Goal: Transaction & Acquisition: Purchase product/service

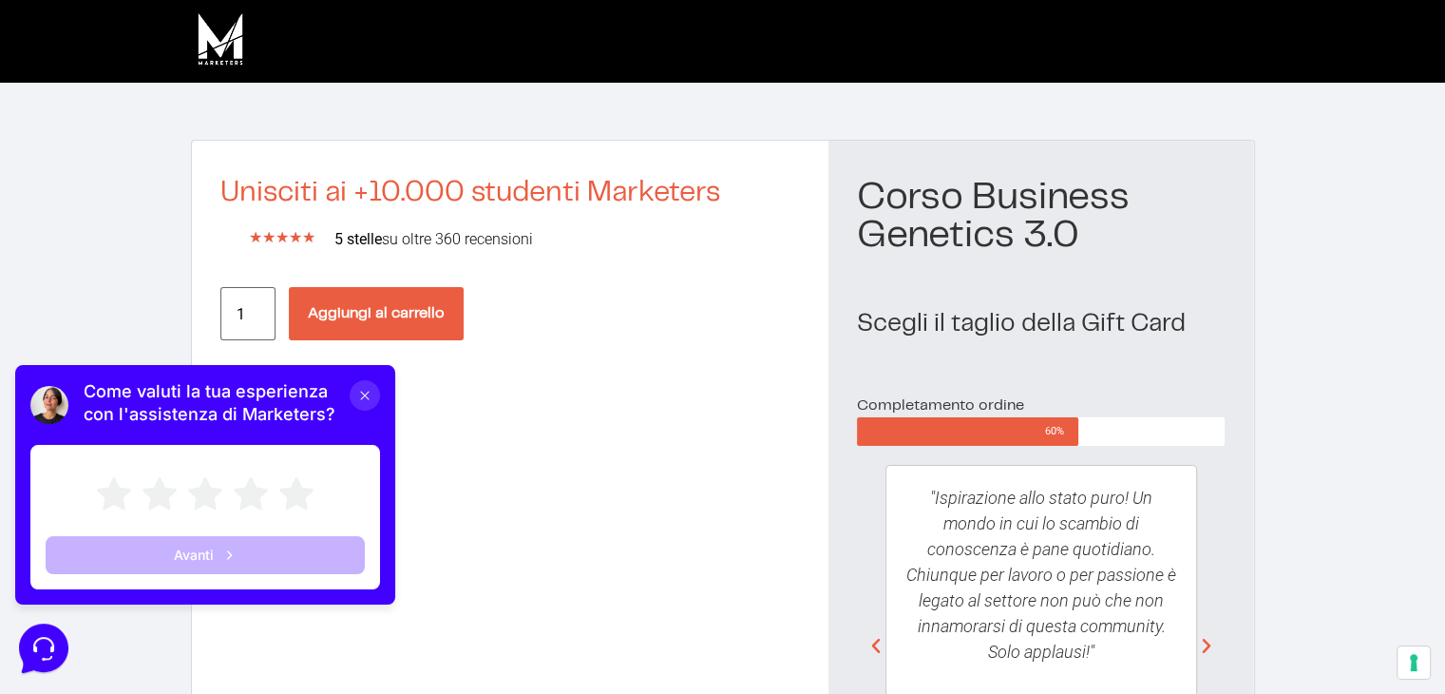
drag, startPoint x: 358, startPoint y: 399, endPoint x: 347, endPoint y: 737, distance: 338.5
click at [358, 399] on icon at bounding box center [364, 395] width 15 height 15
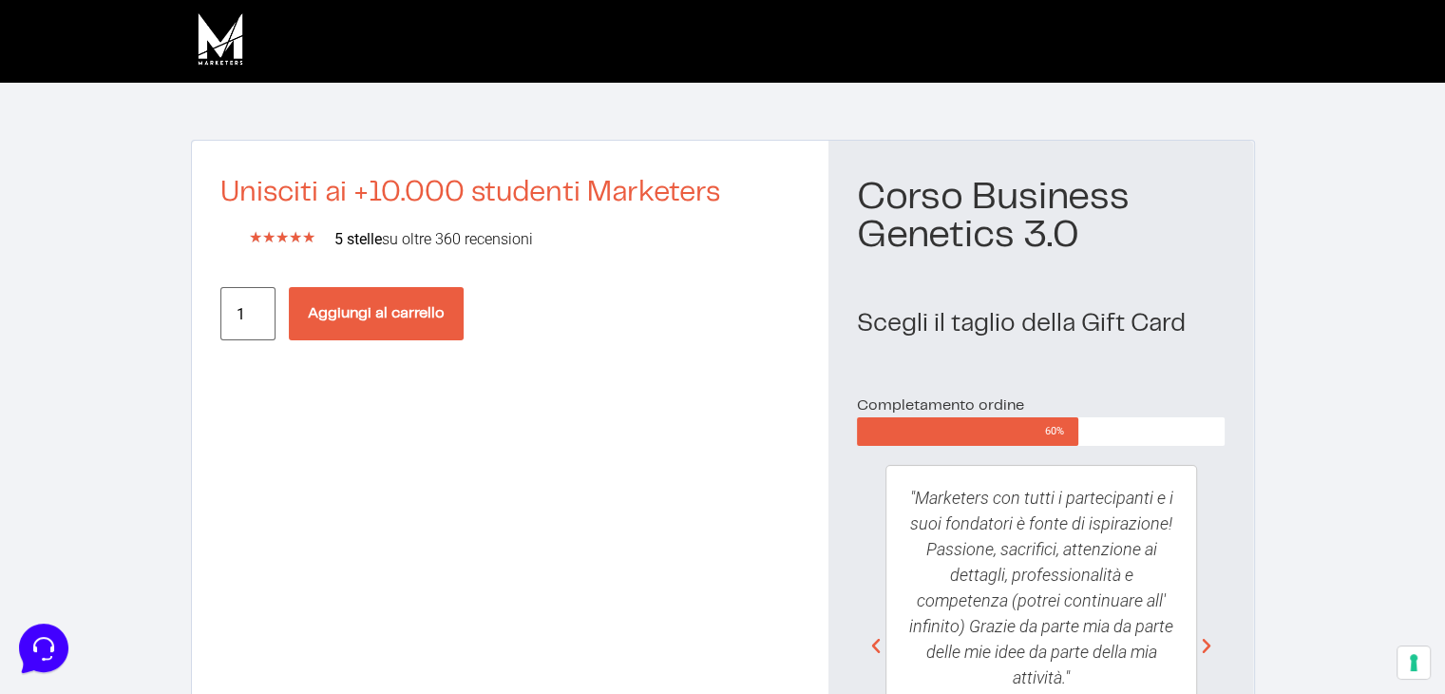
click at [403, 310] on button "Aggiungi al carrello" at bounding box center [376, 313] width 175 height 53
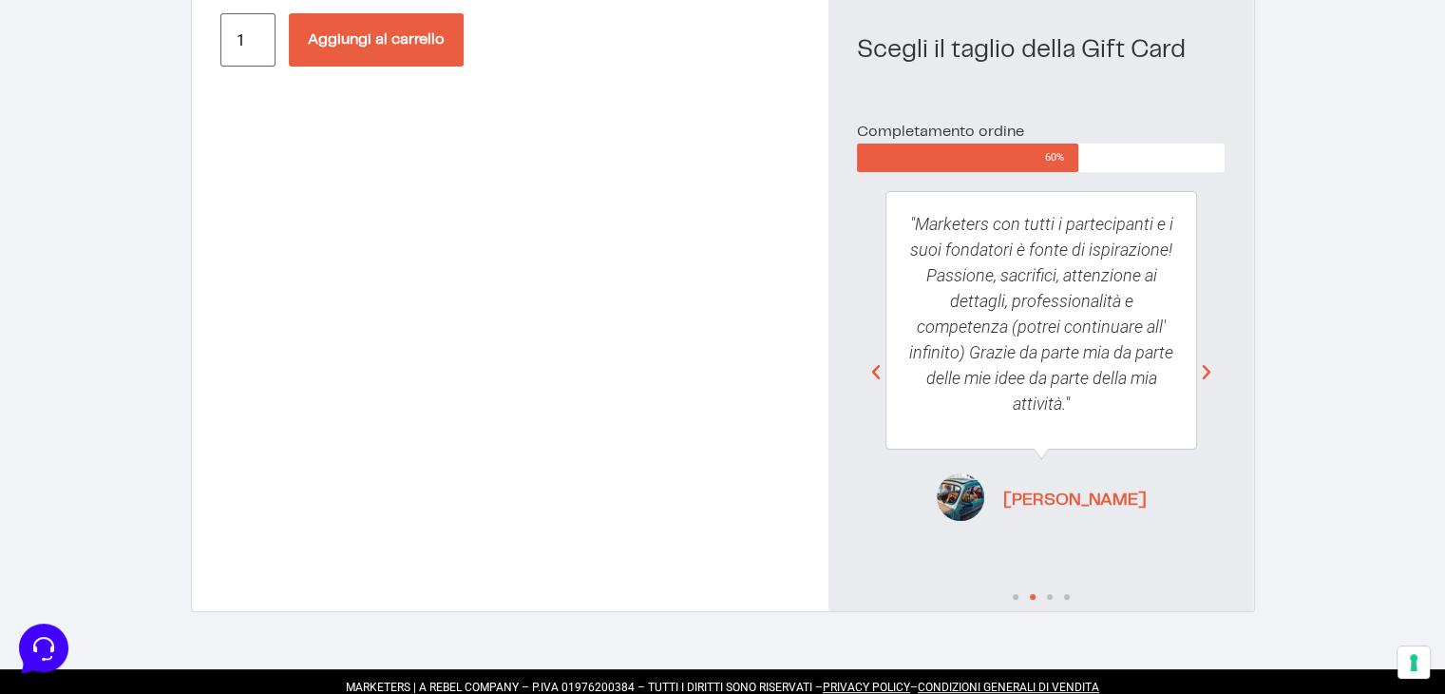
scroll to position [283, 0]
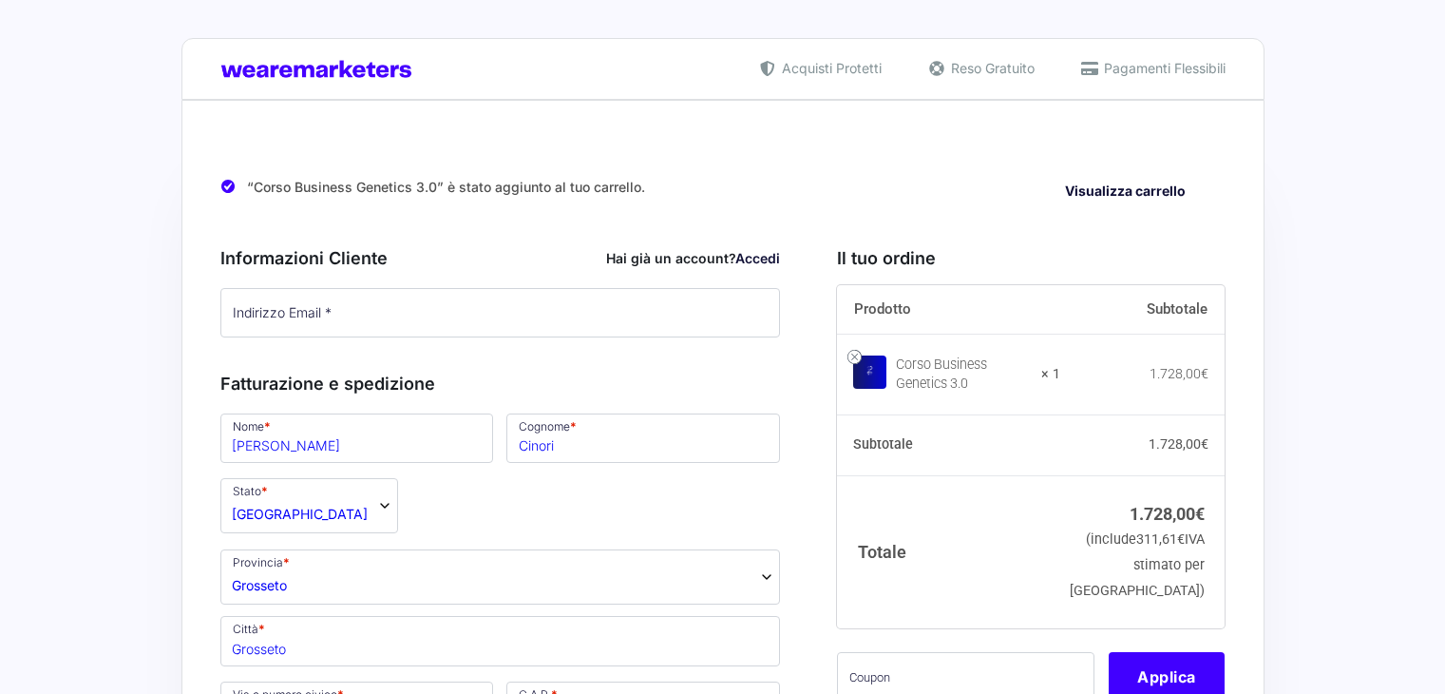
select select "GR"
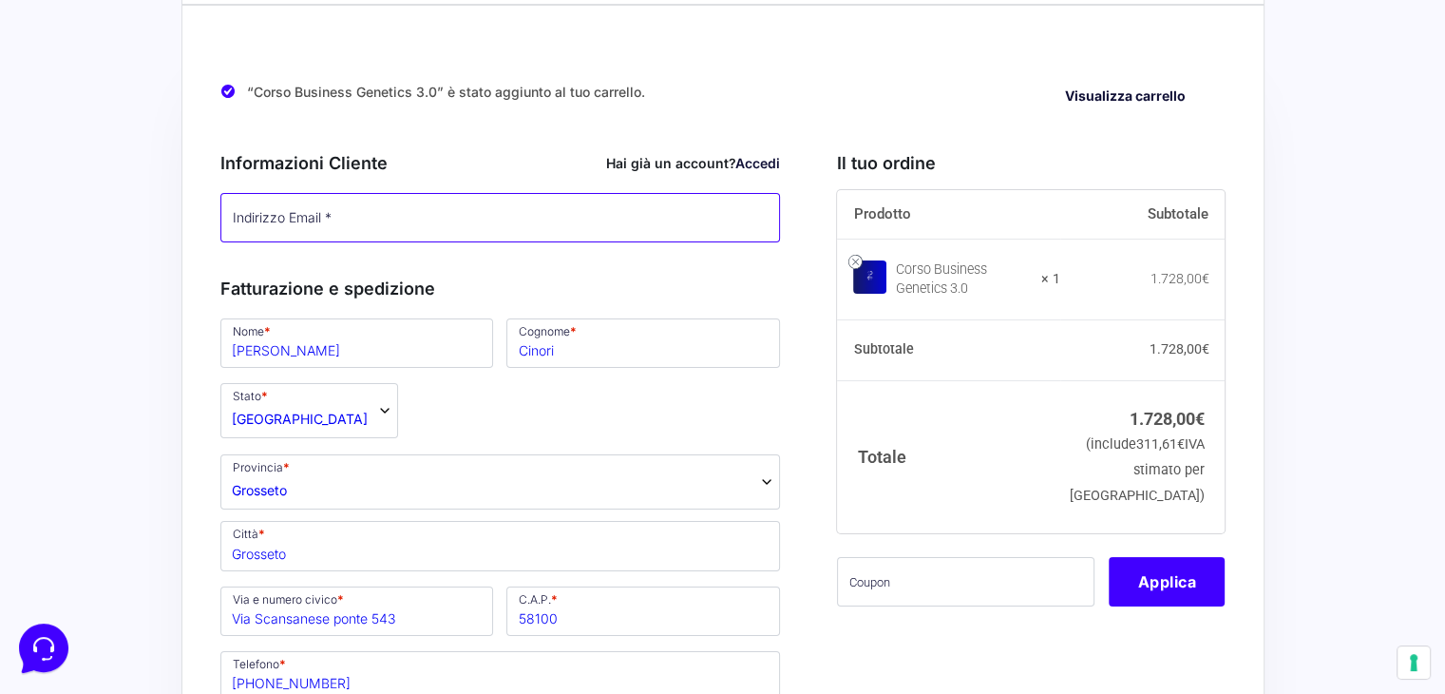
click at [404, 215] on input "Indirizzo Email *" at bounding box center [500, 217] width 561 height 49
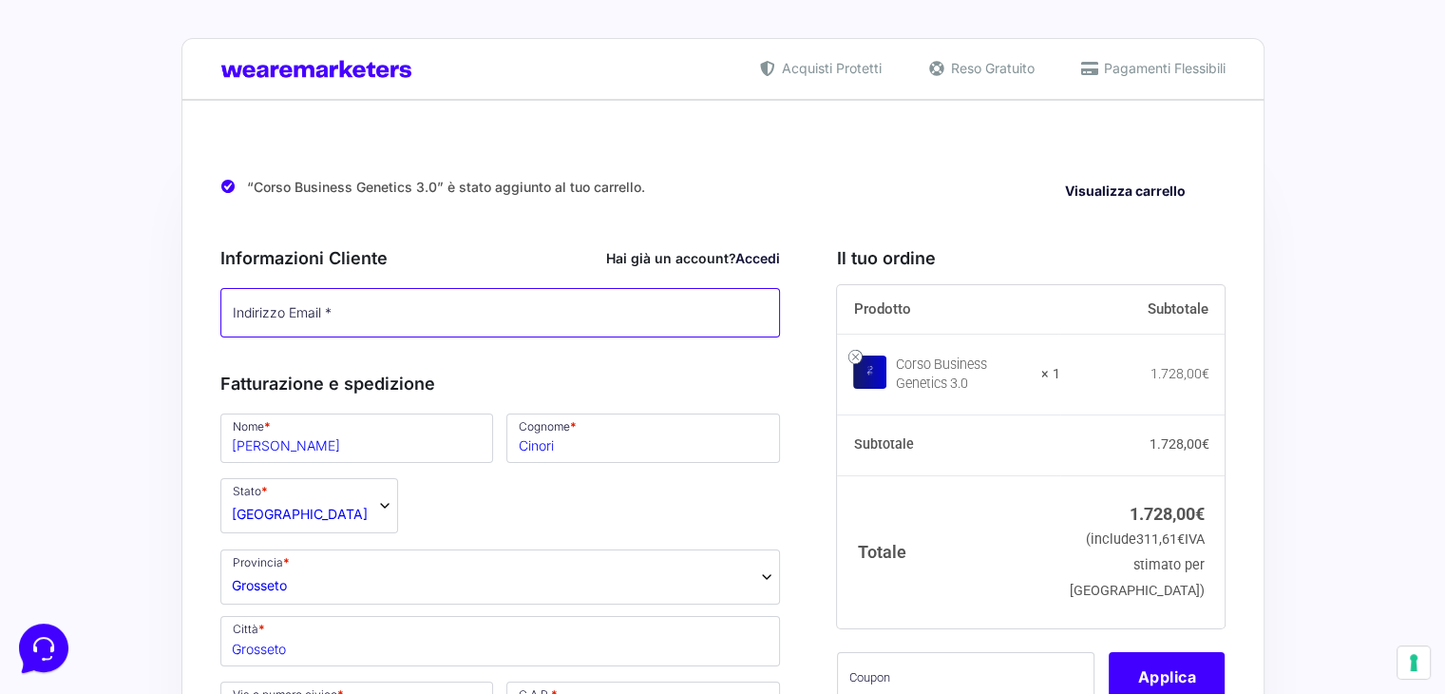
click at [415, 303] on input "Indirizzo Email *" at bounding box center [500, 312] width 561 height 49
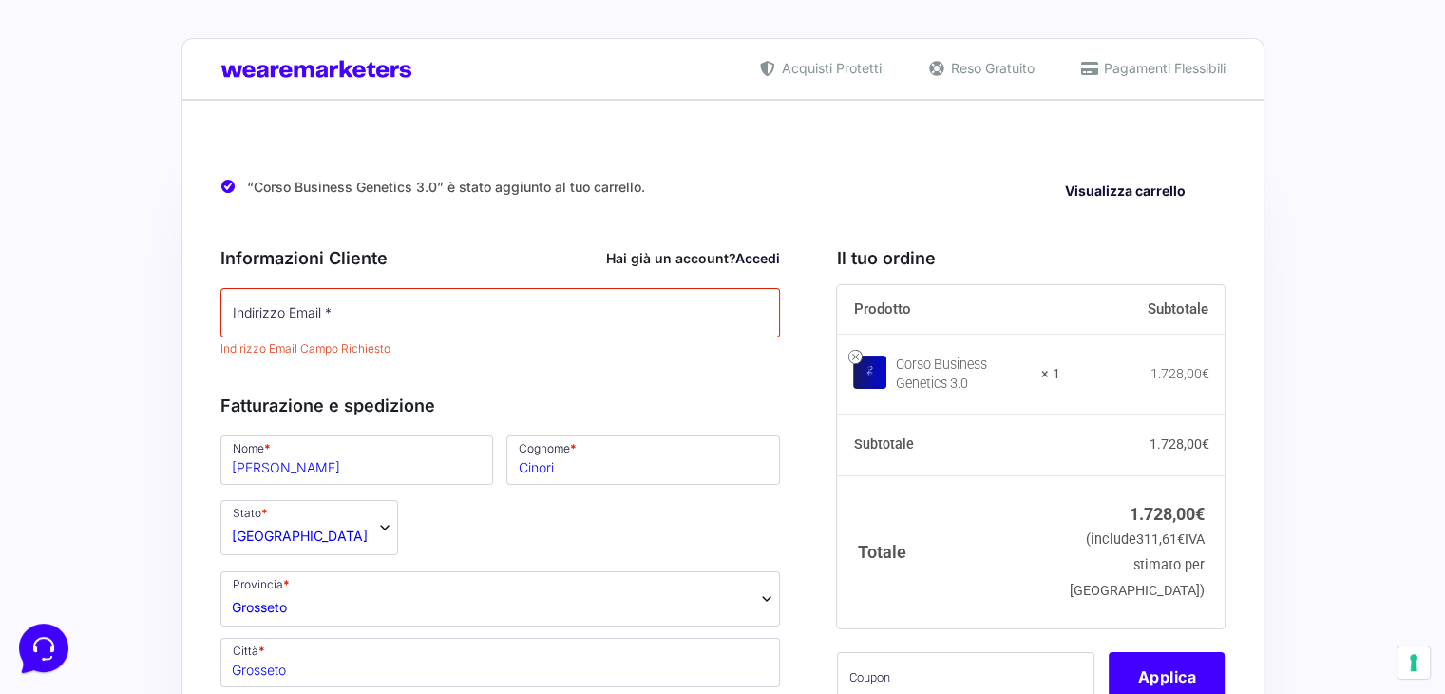
click at [764, 203] on div "“Corso Business Genetics 3.0” è stato aggiunto al tuo carrello. Visualizza carr…" at bounding box center [722, 187] width 1005 height 48
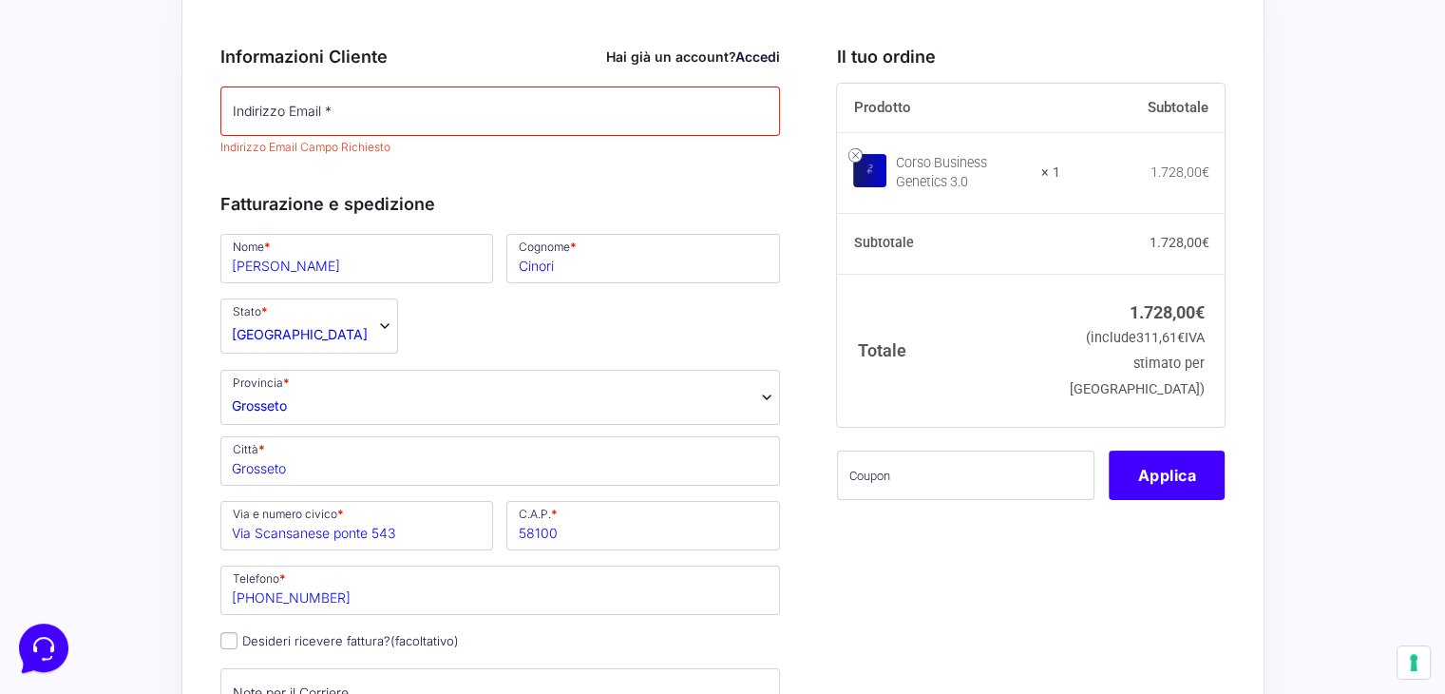
scroll to position [95, 0]
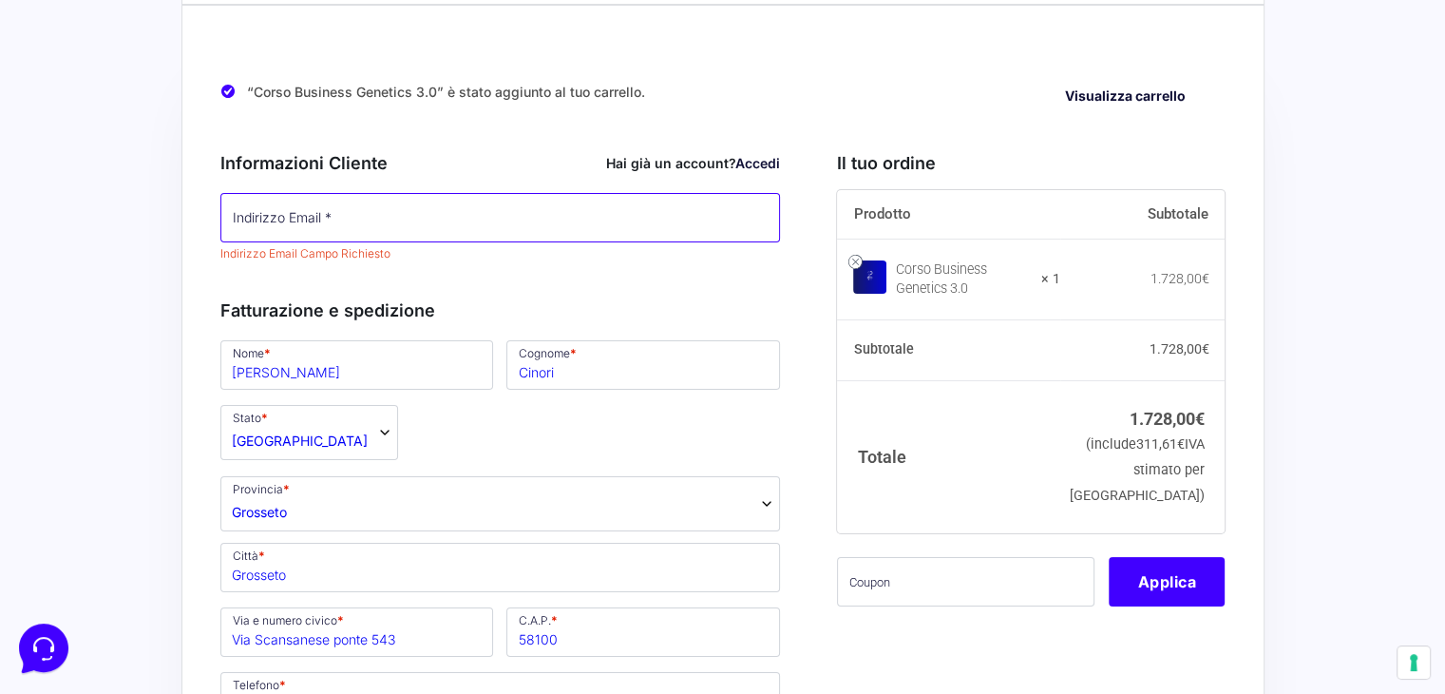
click at [369, 231] on input "Indirizzo Email *" at bounding box center [500, 217] width 561 height 49
type input "francesco.cinori@gmail.com"
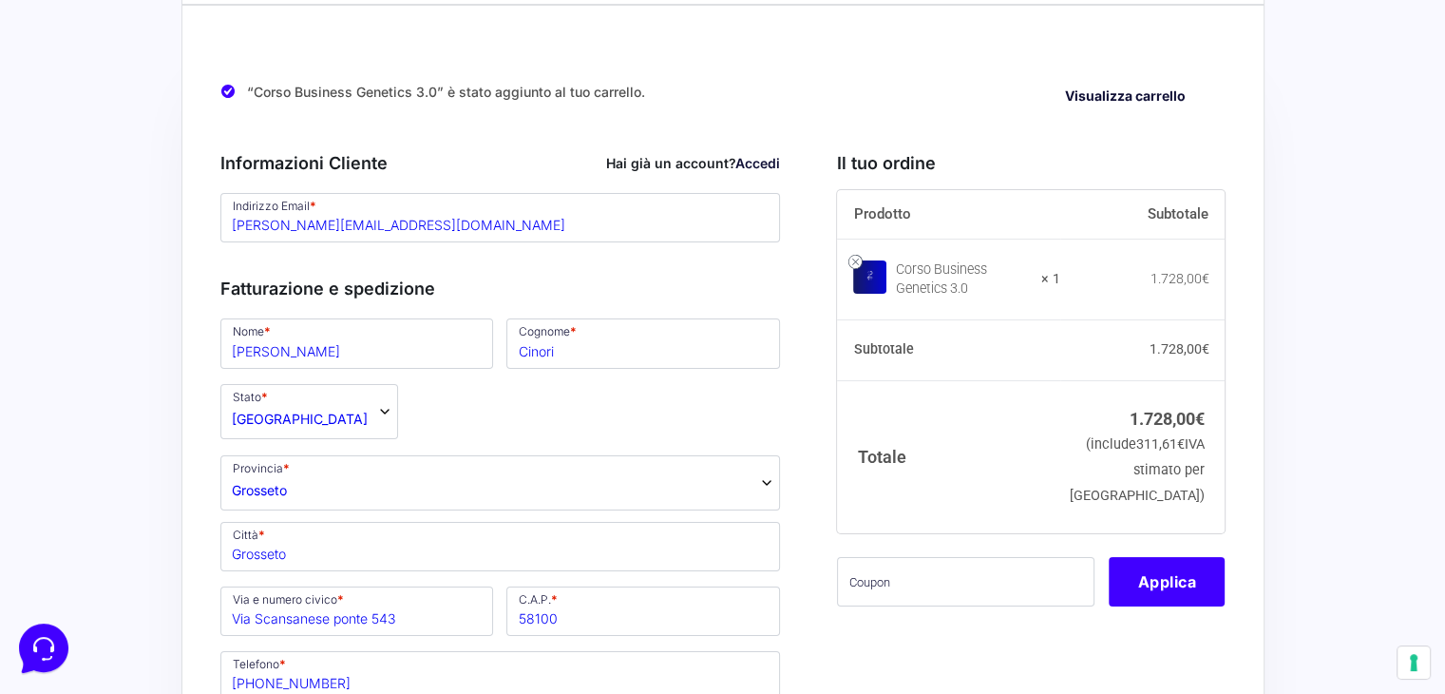
click at [425, 153] on h3 "Informazioni Cliente Hai già un account? Accedi" at bounding box center [500, 163] width 561 height 26
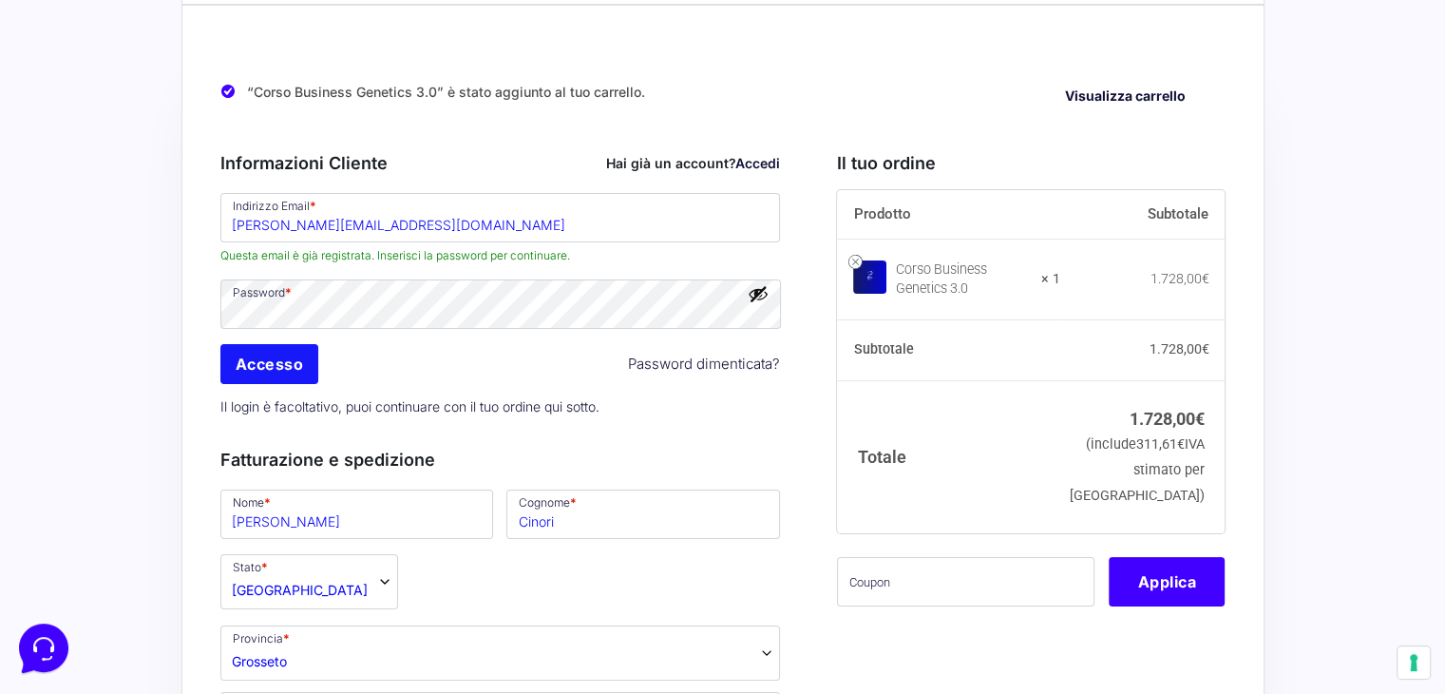
click at [285, 374] on input "Accesso" at bounding box center [269, 364] width 99 height 40
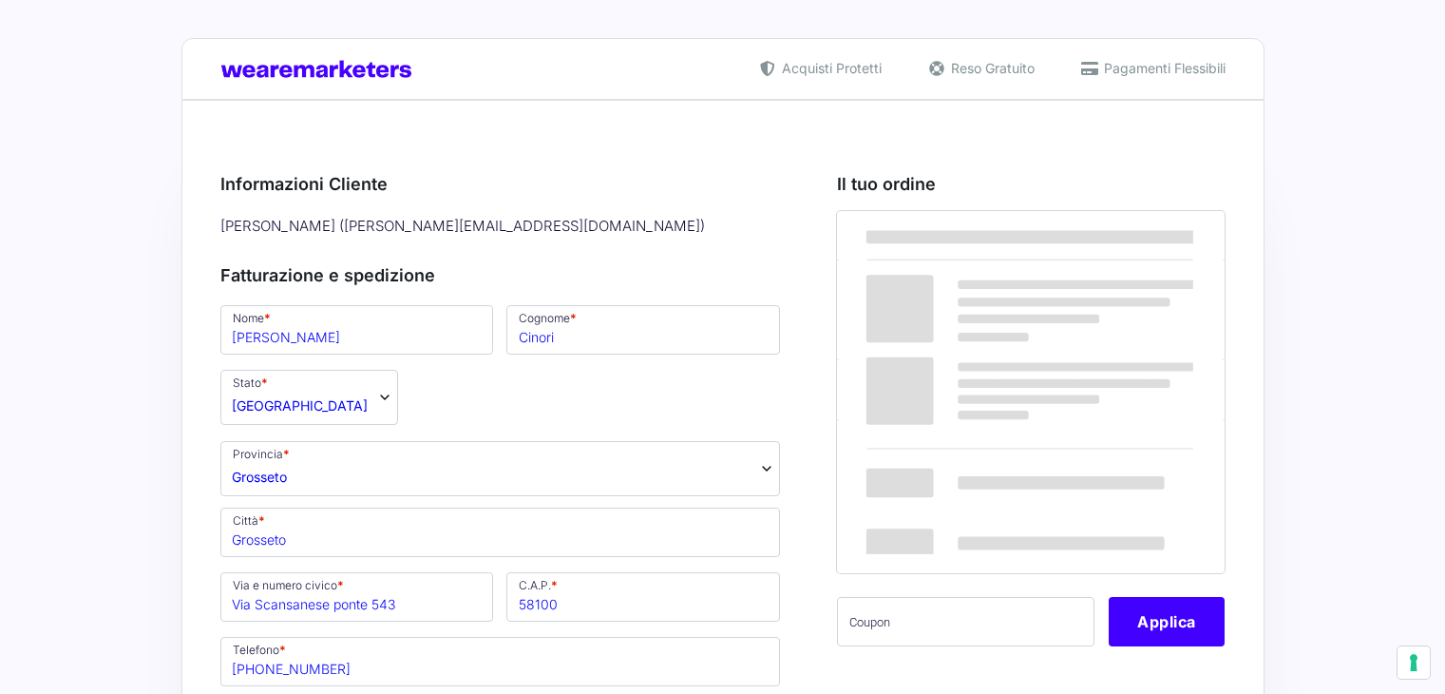
select select "GR"
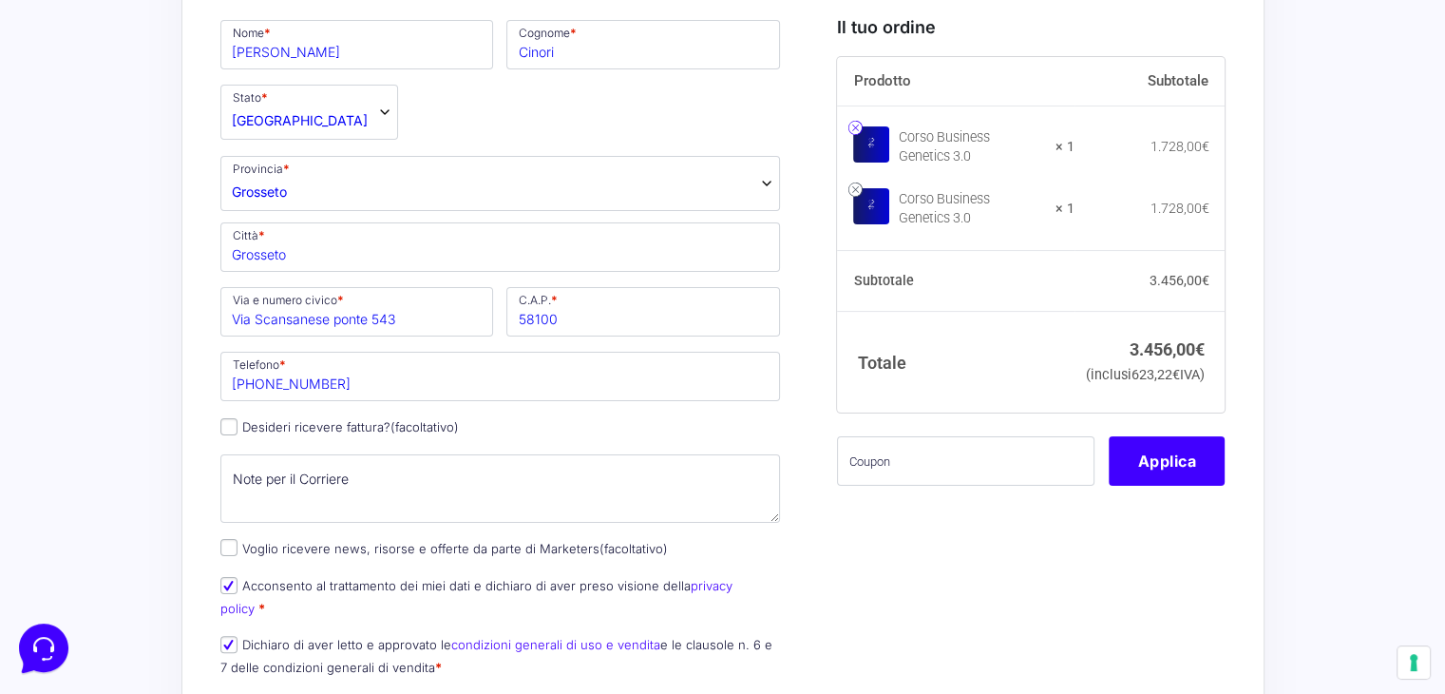
click at [858, 129] on link at bounding box center [855, 128] width 14 height 14
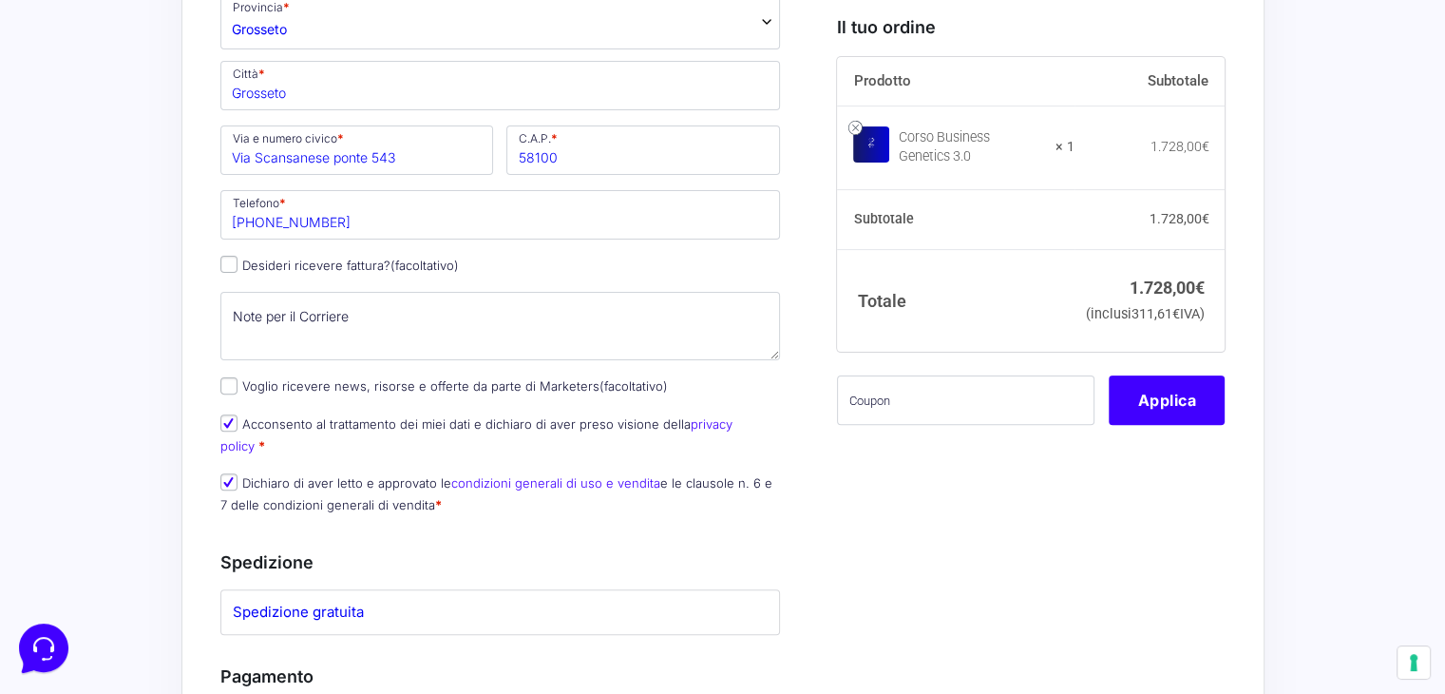
scroll to position [445, 0]
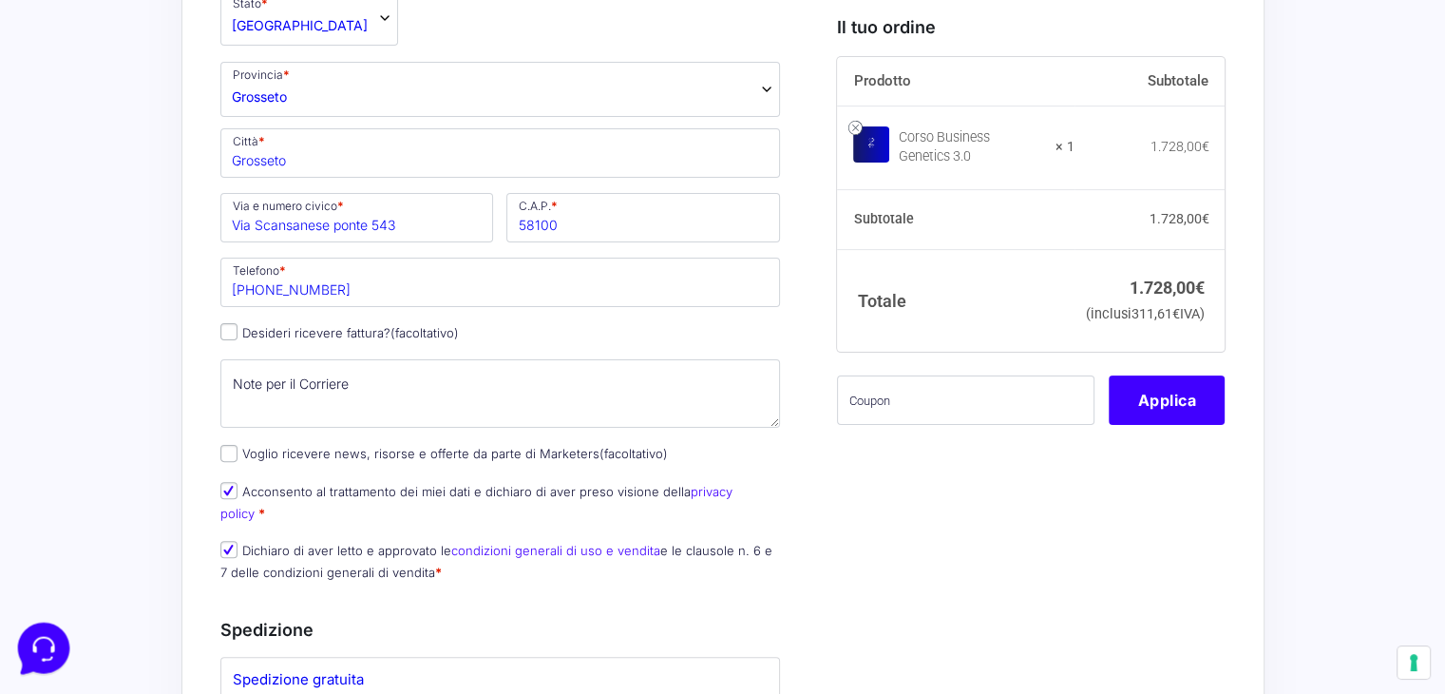
click at [40, 633] on icon at bounding box center [41, 645] width 49 height 49
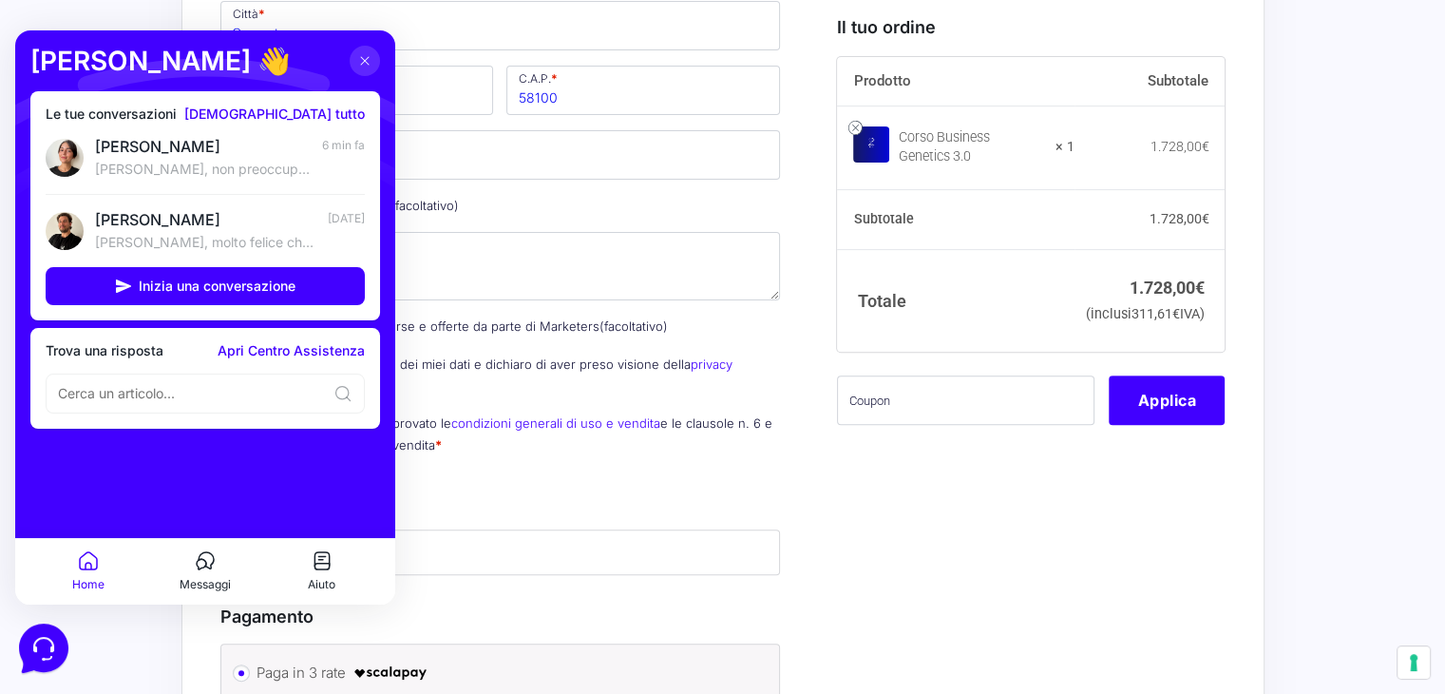
scroll to position [540, 0]
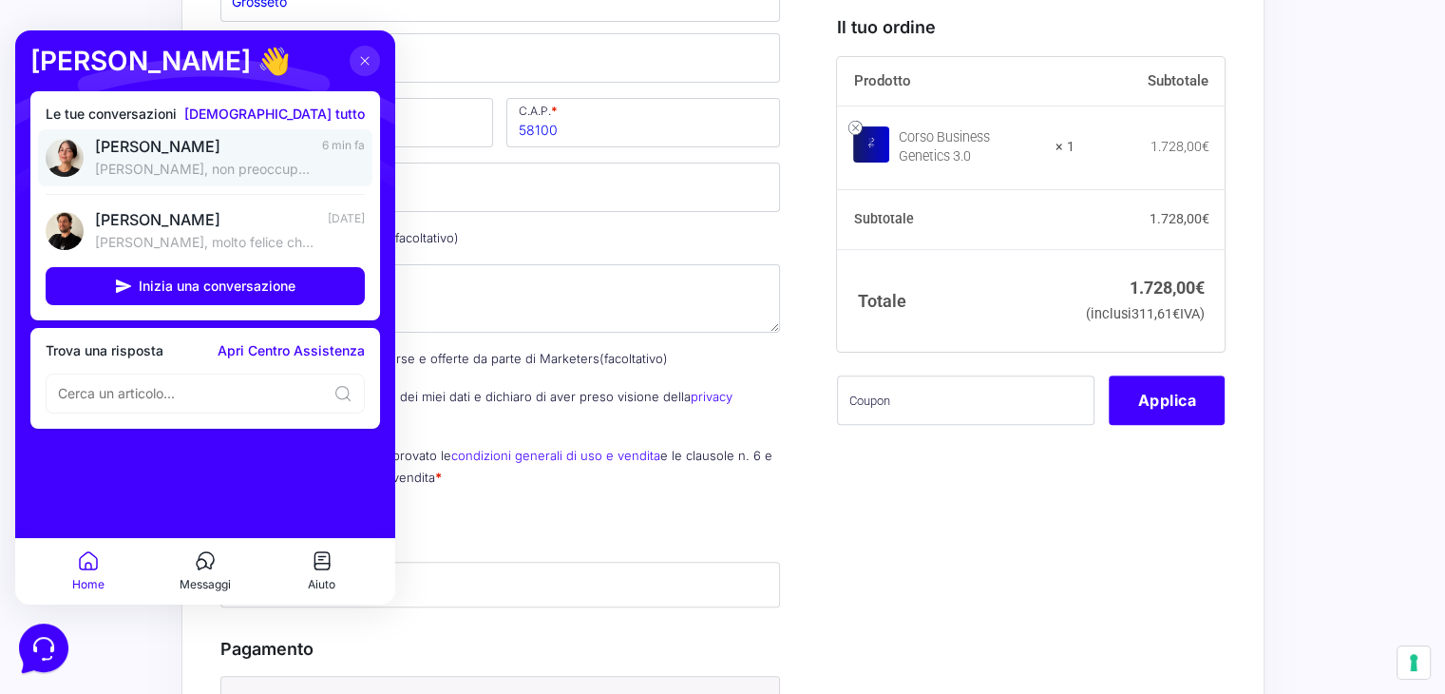
click at [269, 161] on p "Buongiorno Francesco, non preoccuparti, vista la situazione possiamo farti proc…" at bounding box center [203, 169] width 216 height 19
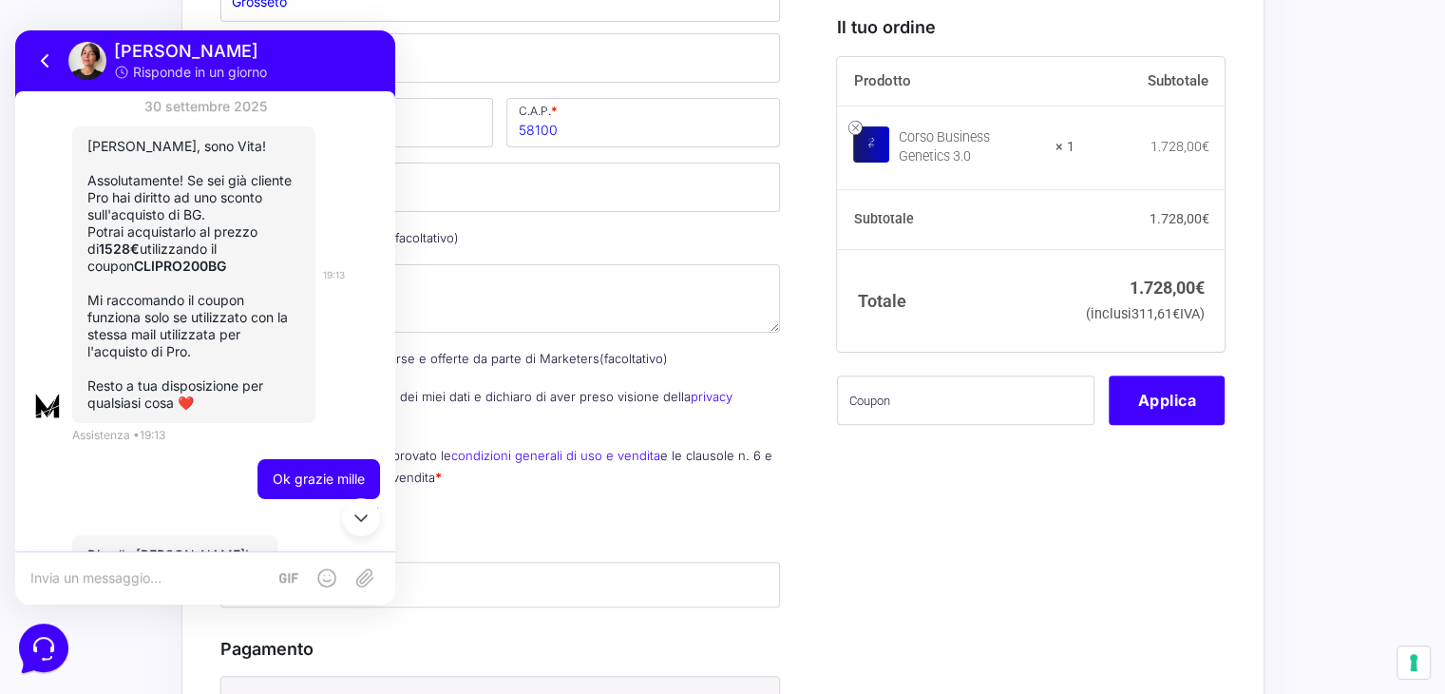
scroll to position [156, 0]
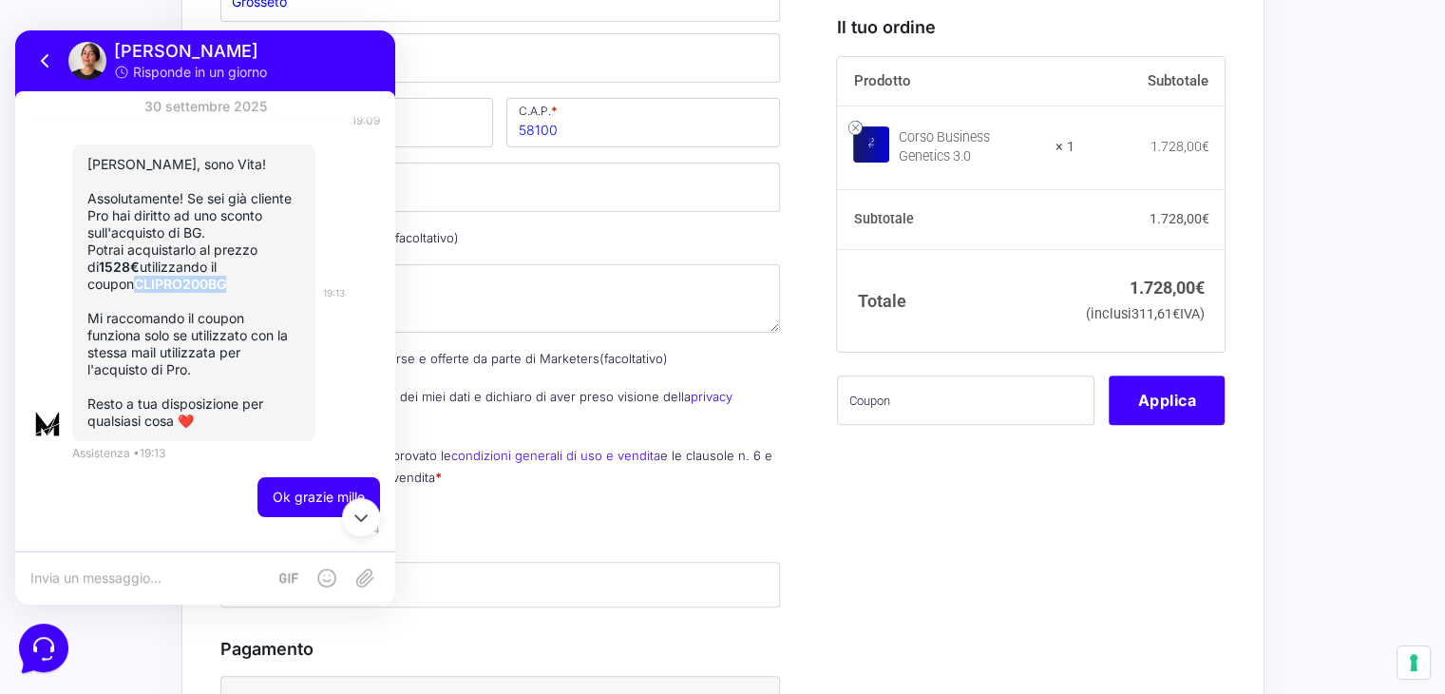
drag, startPoint x: 87, startPoint y: 282, endPoint x: 177, endPoint y: 289, distance: 89.6
click at [177, 289] on strong "CLIPRO200BG" at bounding box center [180, 284] width 92 height 16
copy strong "CLIPRO200BG"
click at [867, 425] on input "text" at bounding box center [966, 399] width 258 height 49
paste input "CLIPRO200BG"
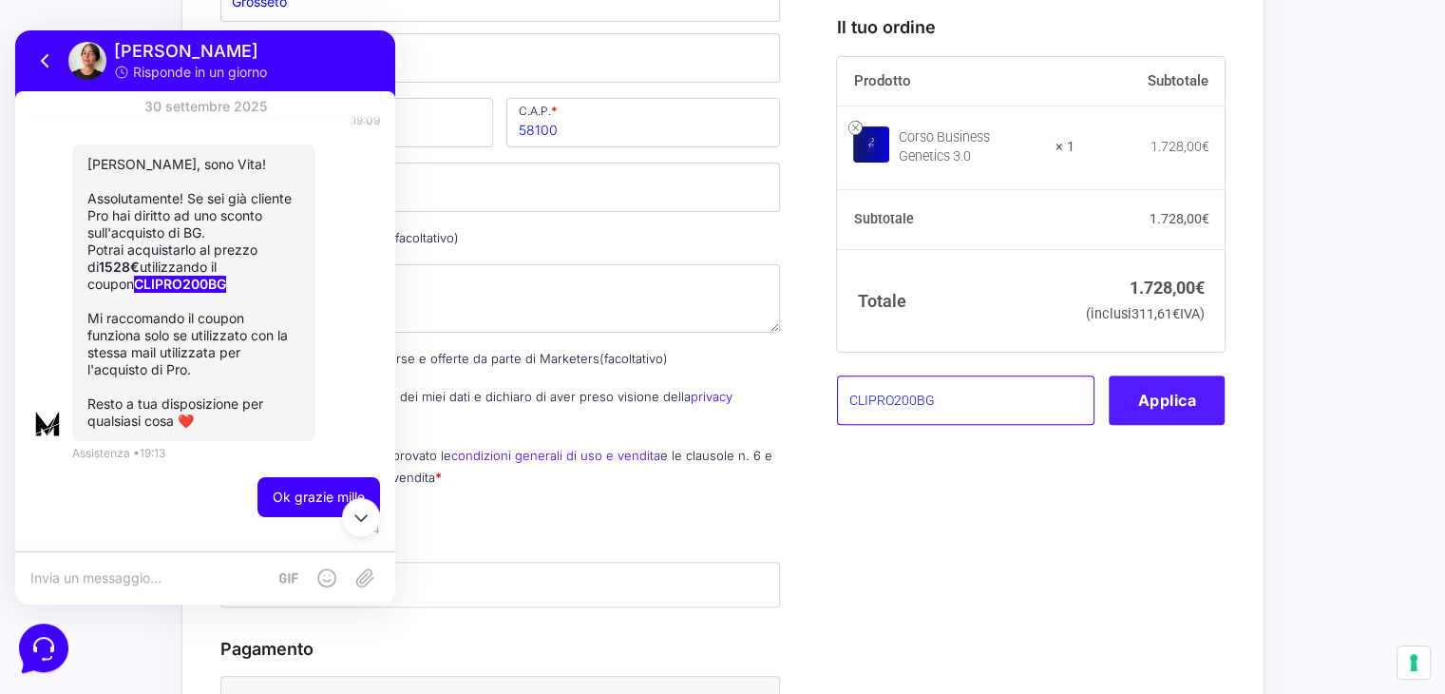
type input "CLIPRO200BG"
click at [1146, 415] on button "Applica" at bounding box center [1167, 399] width 116 height 49
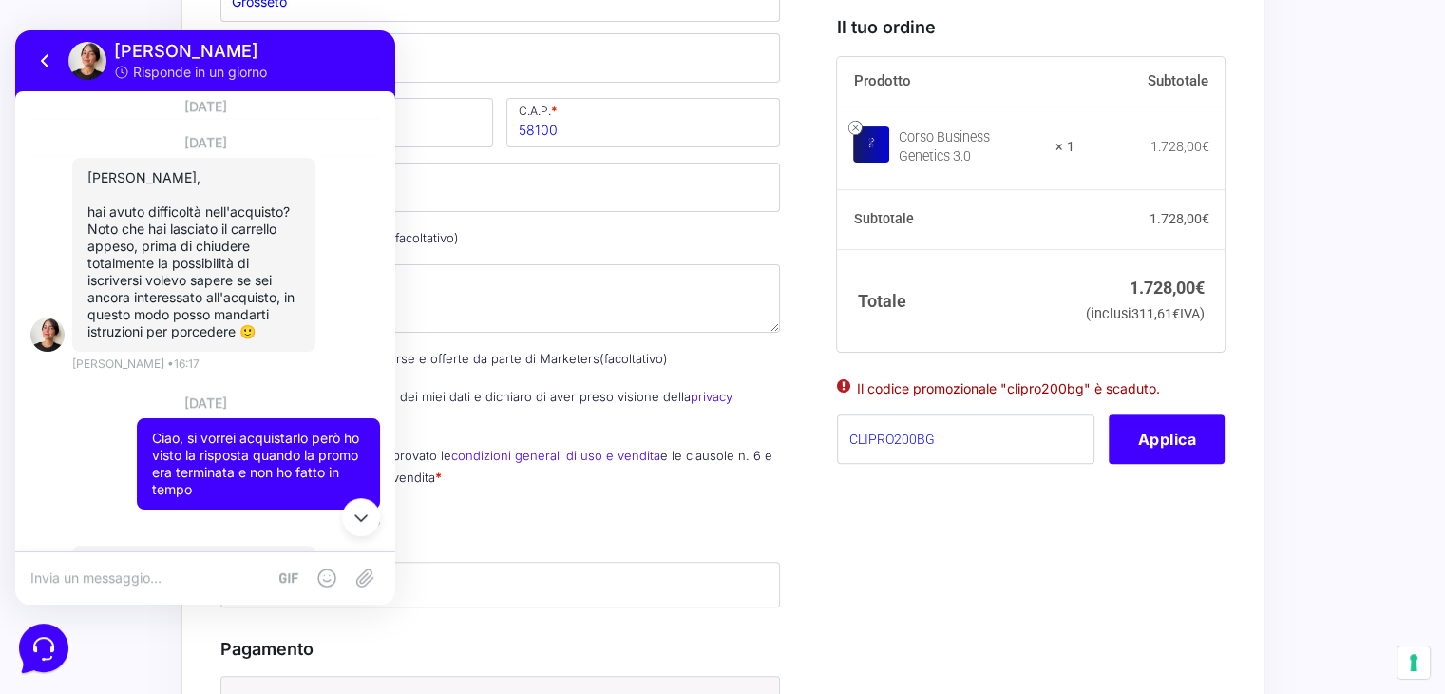
scroll to position [1581, 0]
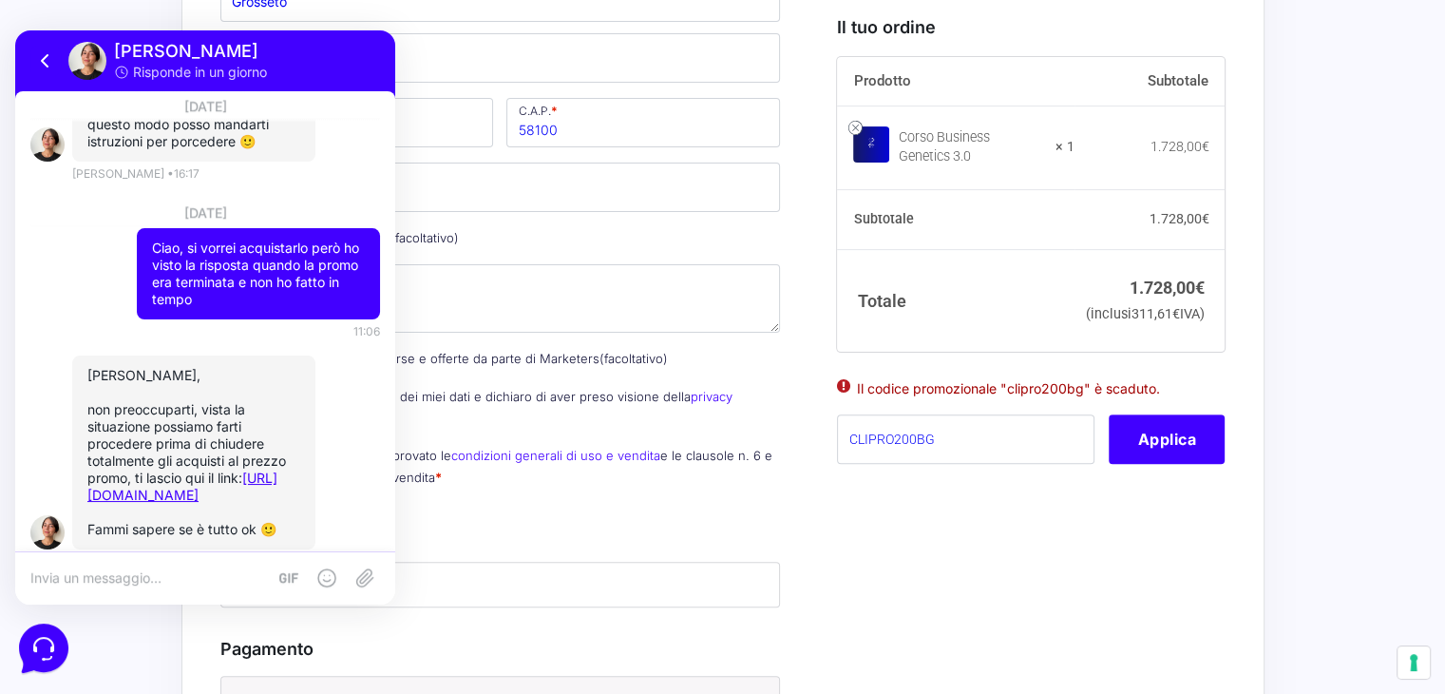
click at [171, 569] on textarea at bounding box center [148, 577] width 236 height 17
type textarea "I"
type textarea "Non mi prende comunque il codice sconto di marketers pro"
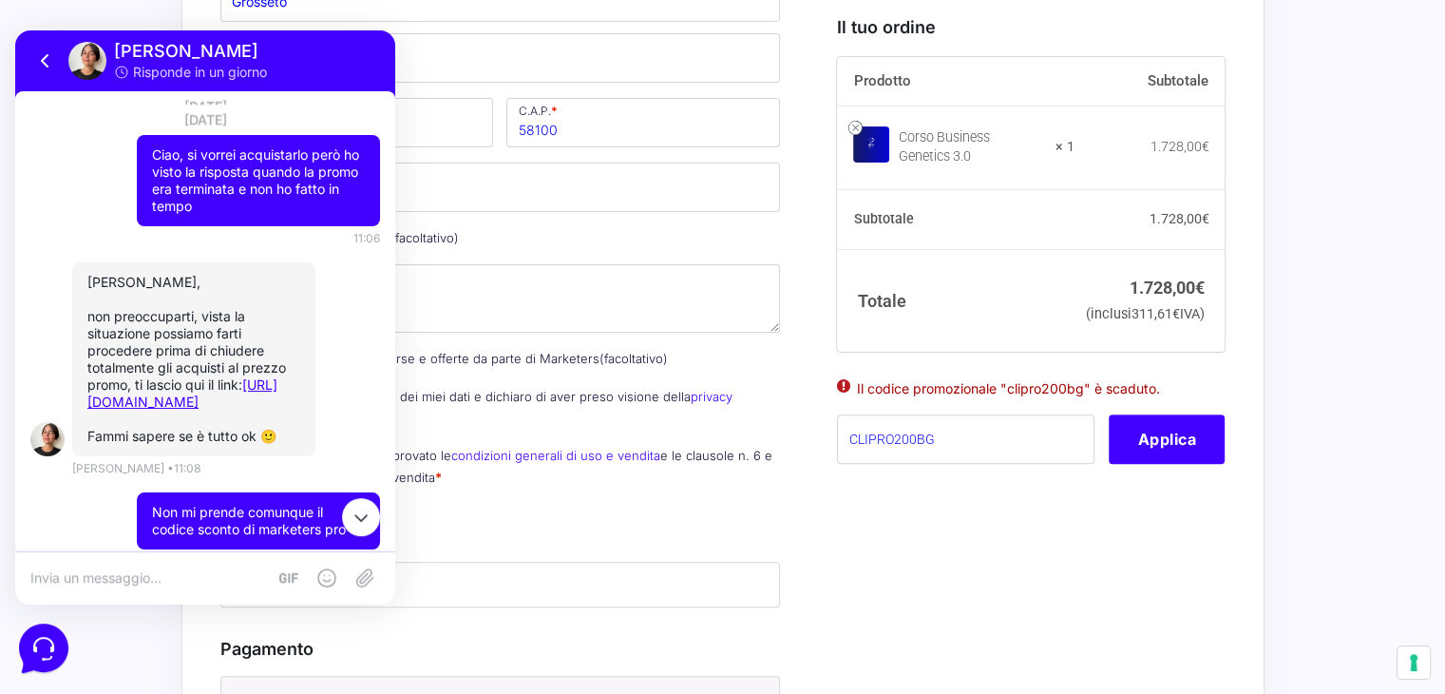
paste textarea "CLIPRO200BG"
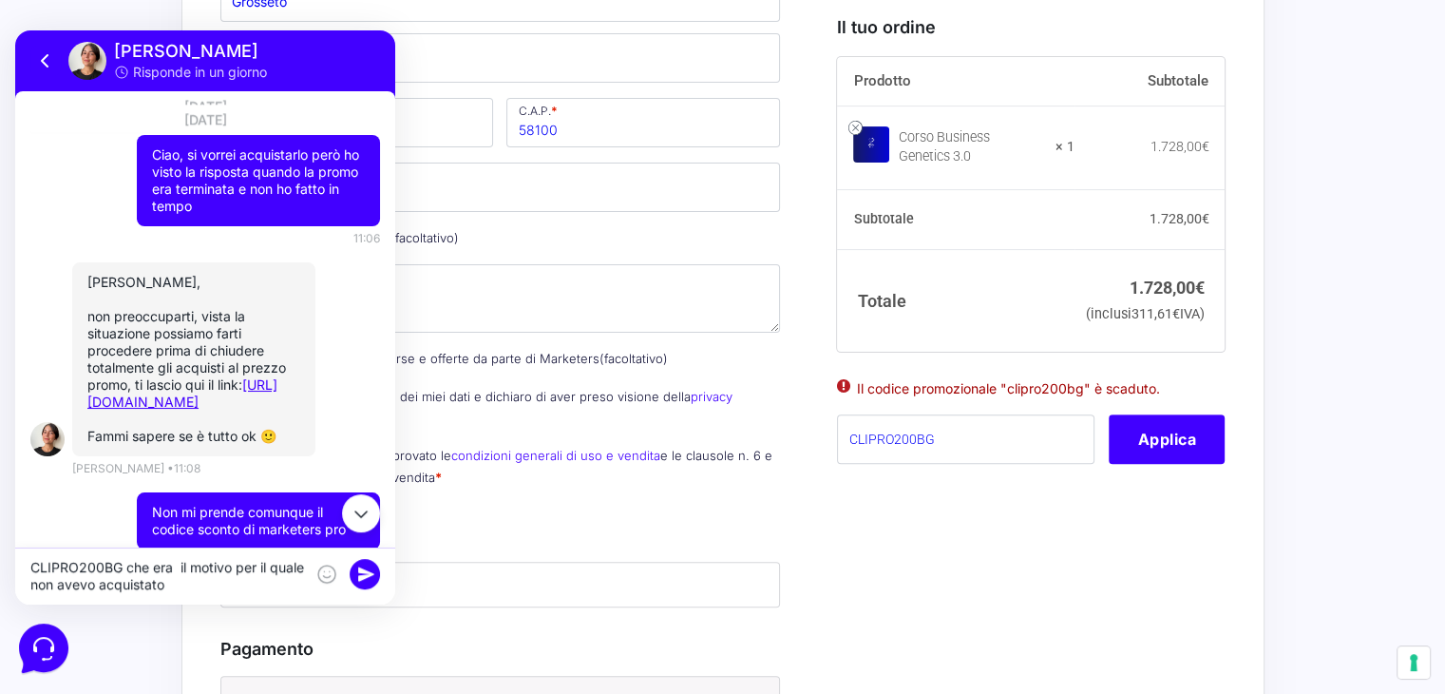
type textarea "CLIPRO200BG che era il motivo per il quale non avevo acquistato"
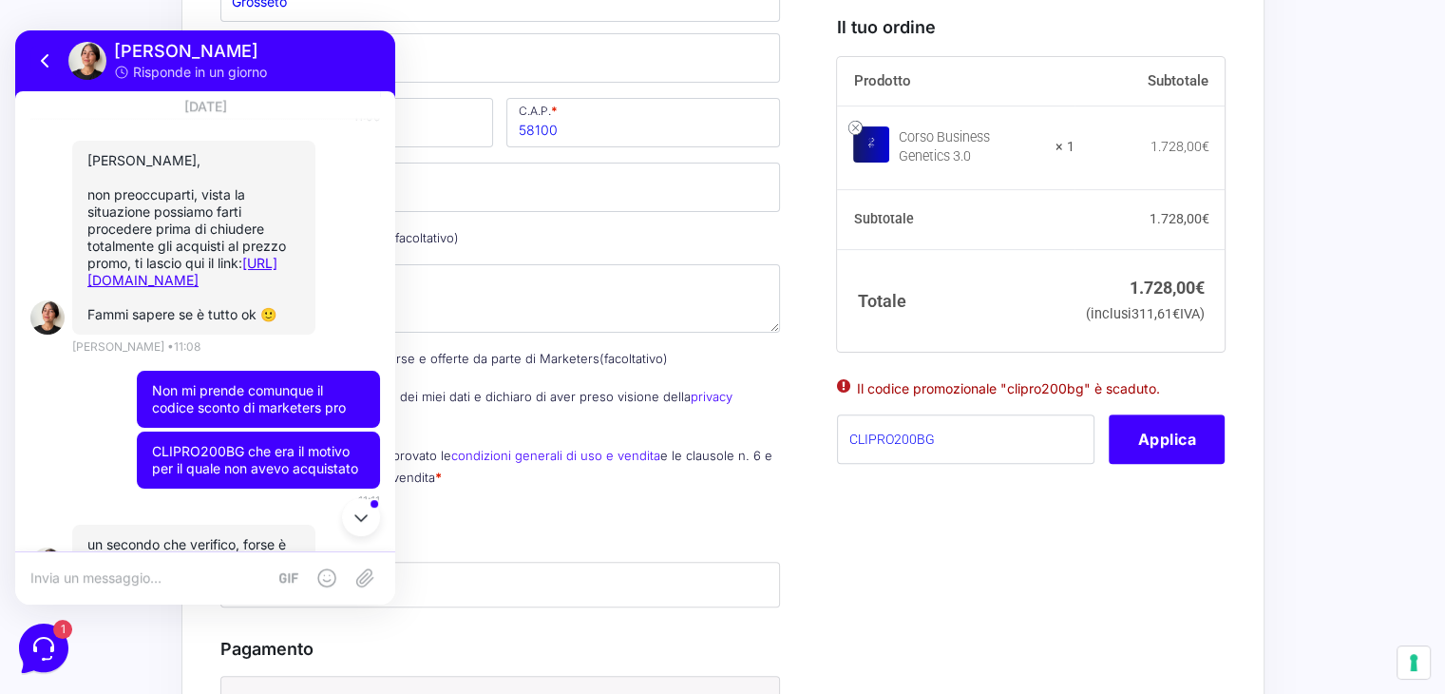
scroll to position [1828, 0]
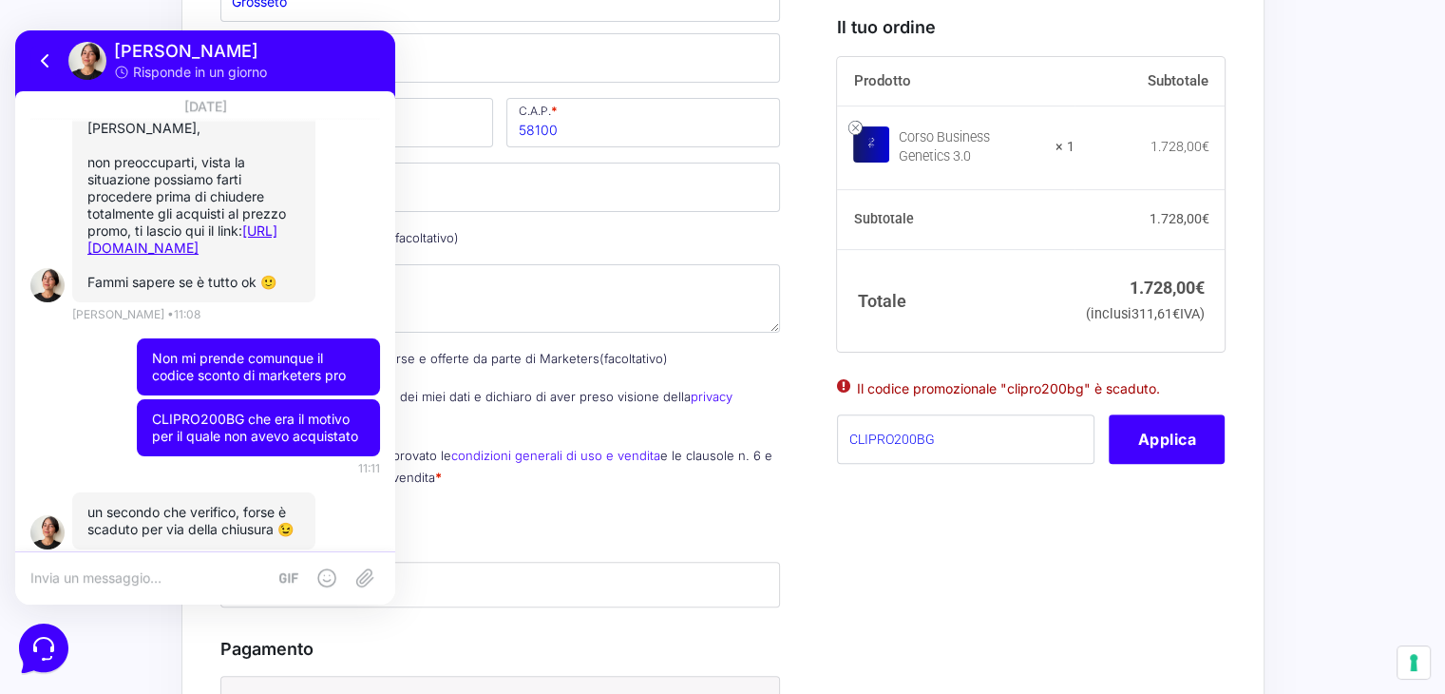
click at [189, 564] on div at bounding box center [205, 577] width 380 height 53
click at [179, 574] on textarea at bounding box center [148, 577] width 236 height 17
click at [73, 575] on textarea at bounding box center [148, 577] width 236 height 17
type textarea "Esatto mi dice che è scaduto"
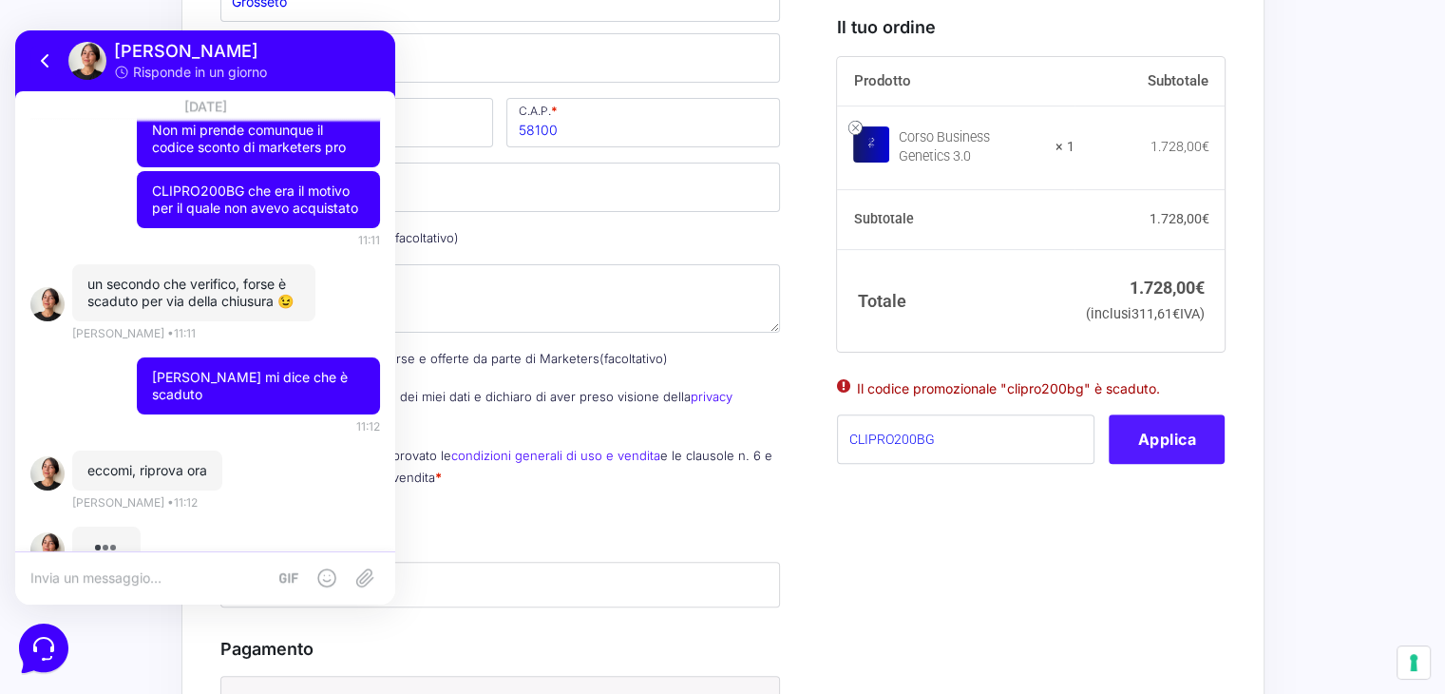
scroll to position [1980, 0]
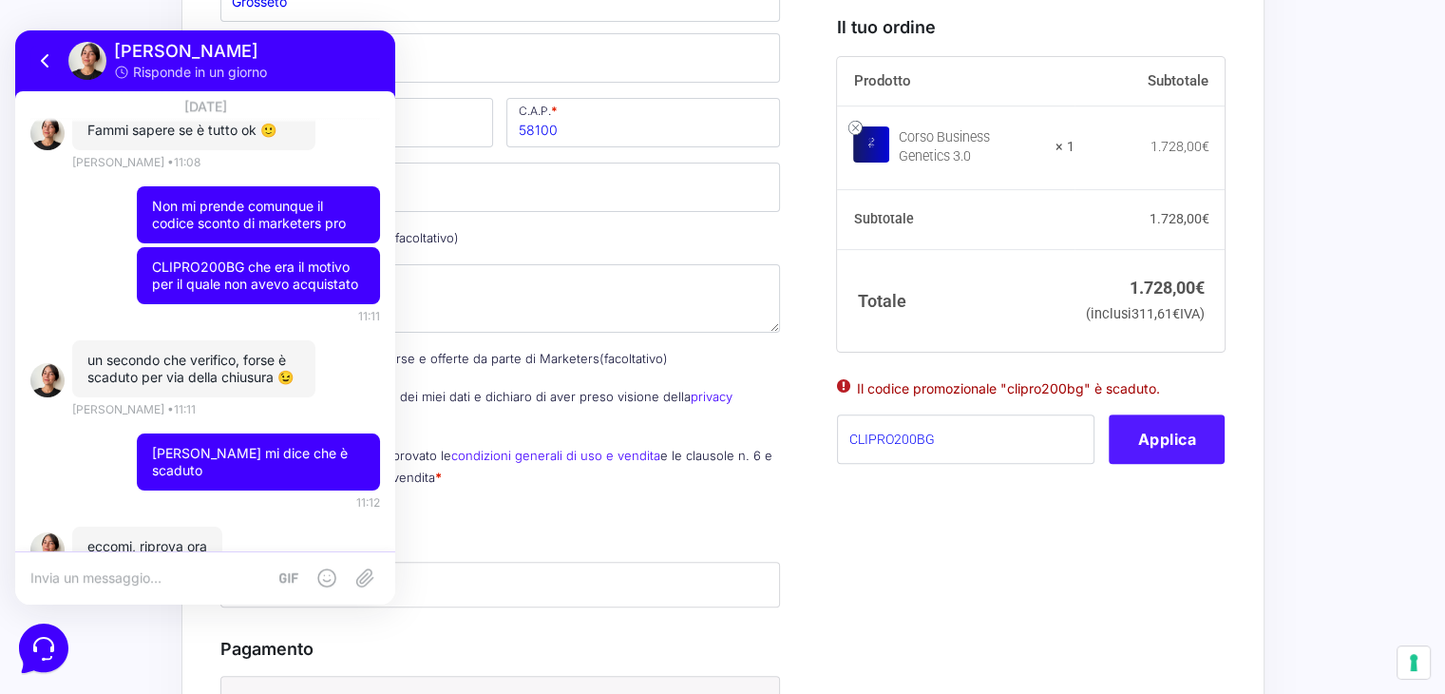
click at [1153, 463] on button "Applica" at bounding box center [1167, 437] width 116 height 49
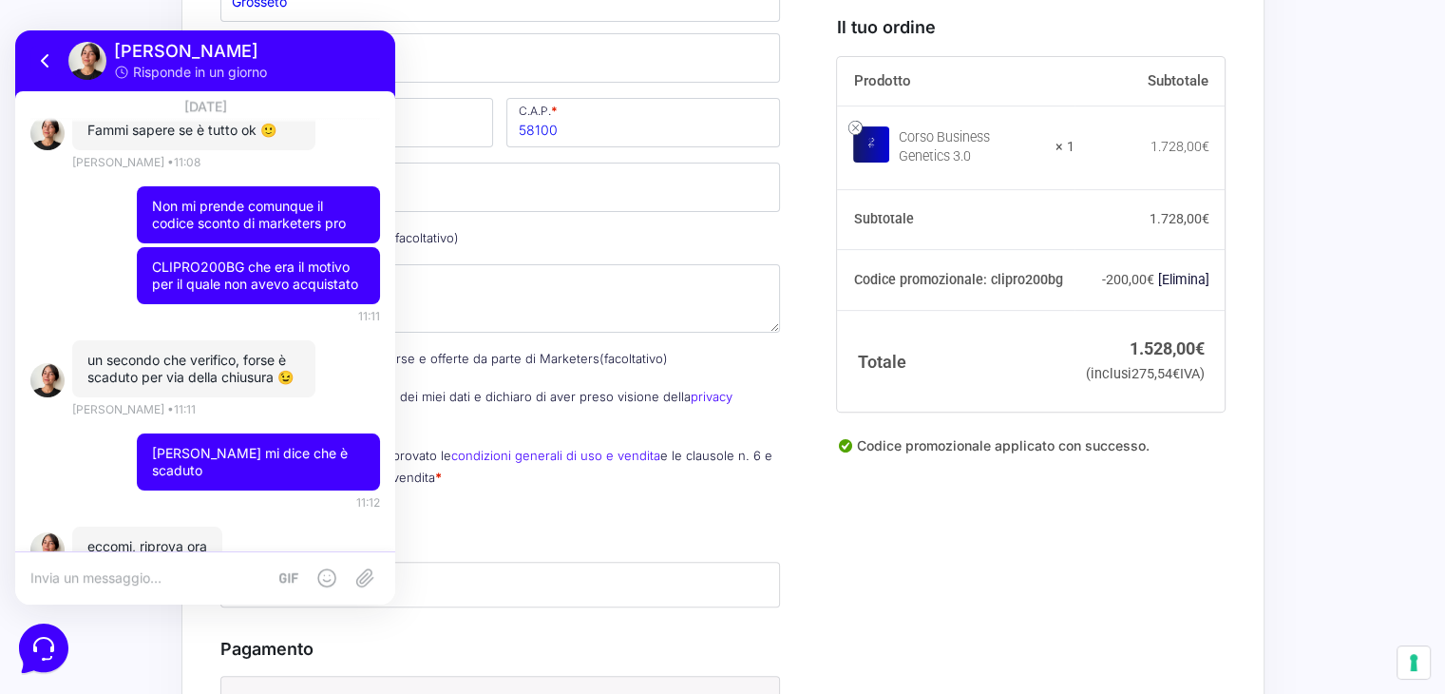
click at [175, 569] on textarea at bounding box center [148, 577] width 236 height 17
type textarea "preso grazie"
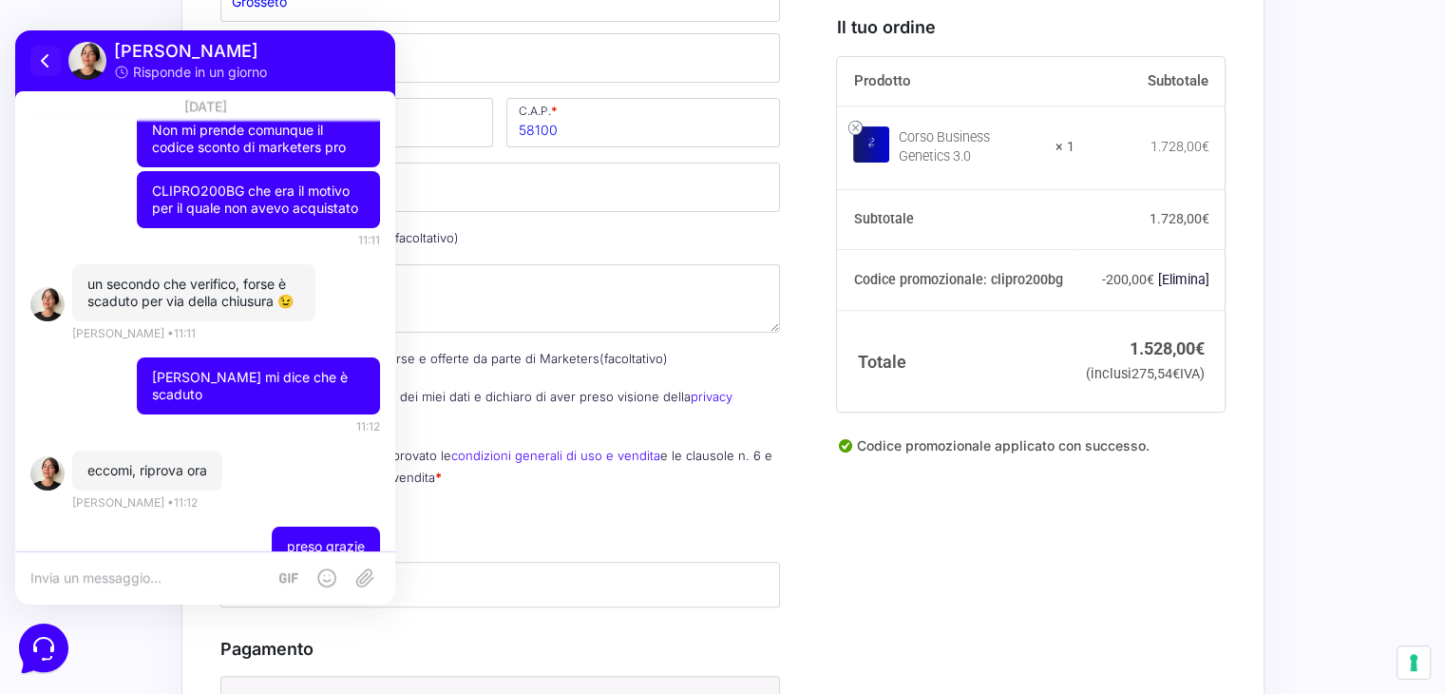
click at [42, 55] on icon at bounding box center [45, 60] width 23 height 23
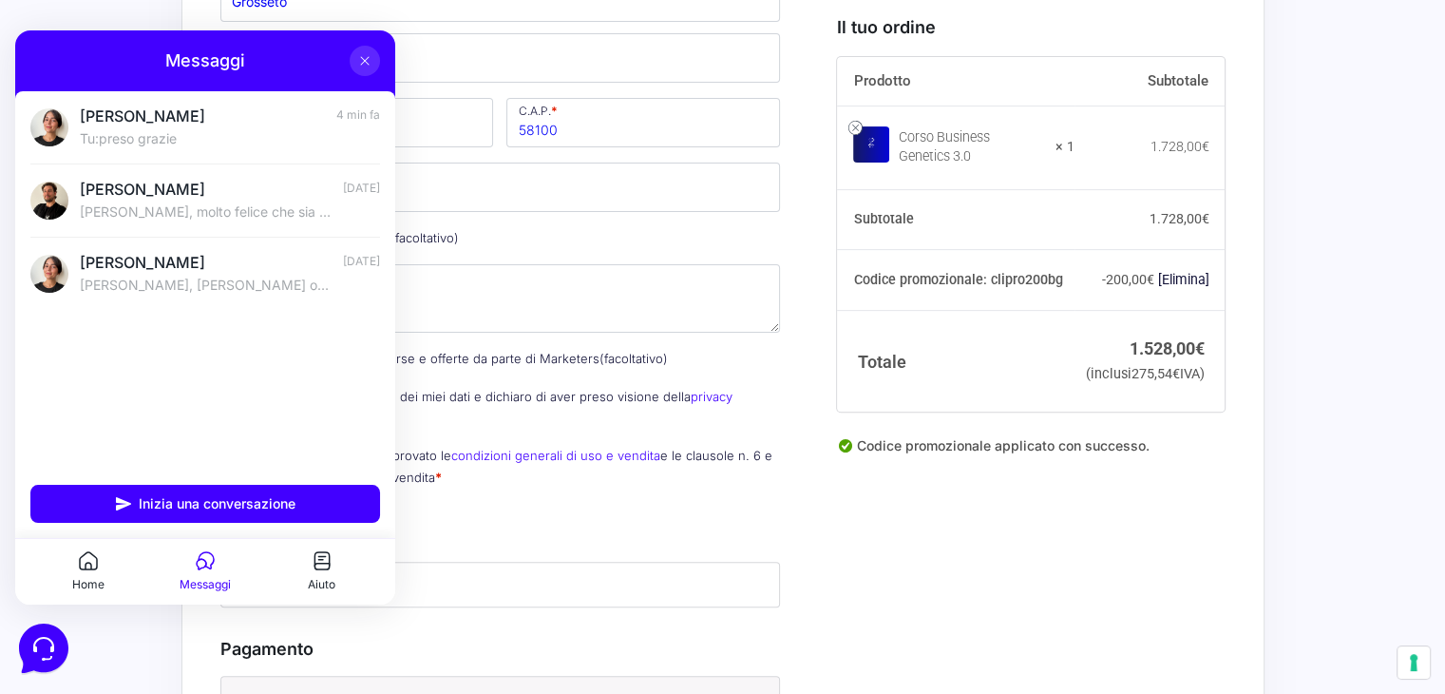
click at [722, 244] on p "Desideri ricevere fattura? (facoltativo)" at bounding box center [501, 238] width 574 height 28
drag, startPoint x: 363, startPoint y: 63, endPoint x: 386, endPoint y: 40, distance: 32.3
click at [363, 62] on icon at bounding box center [364, 60] width 15 height 15
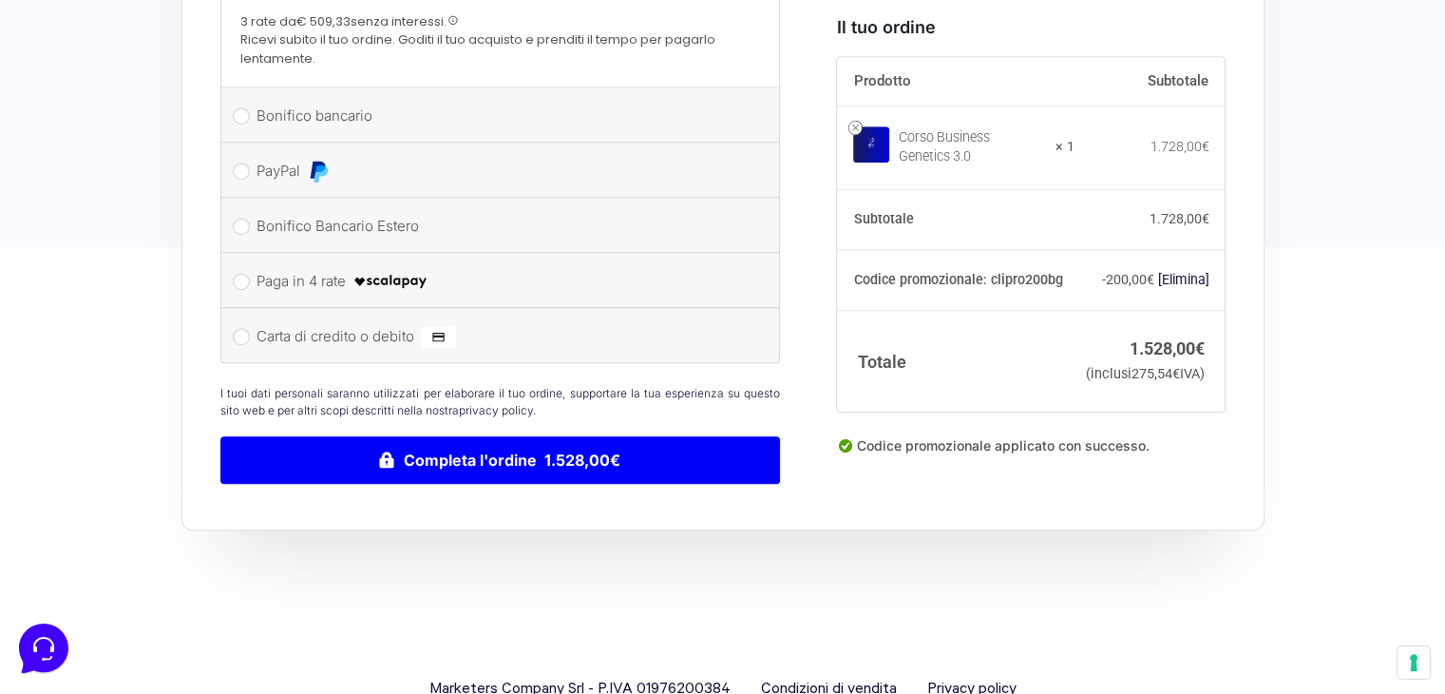
scroll to position [1300, 0]
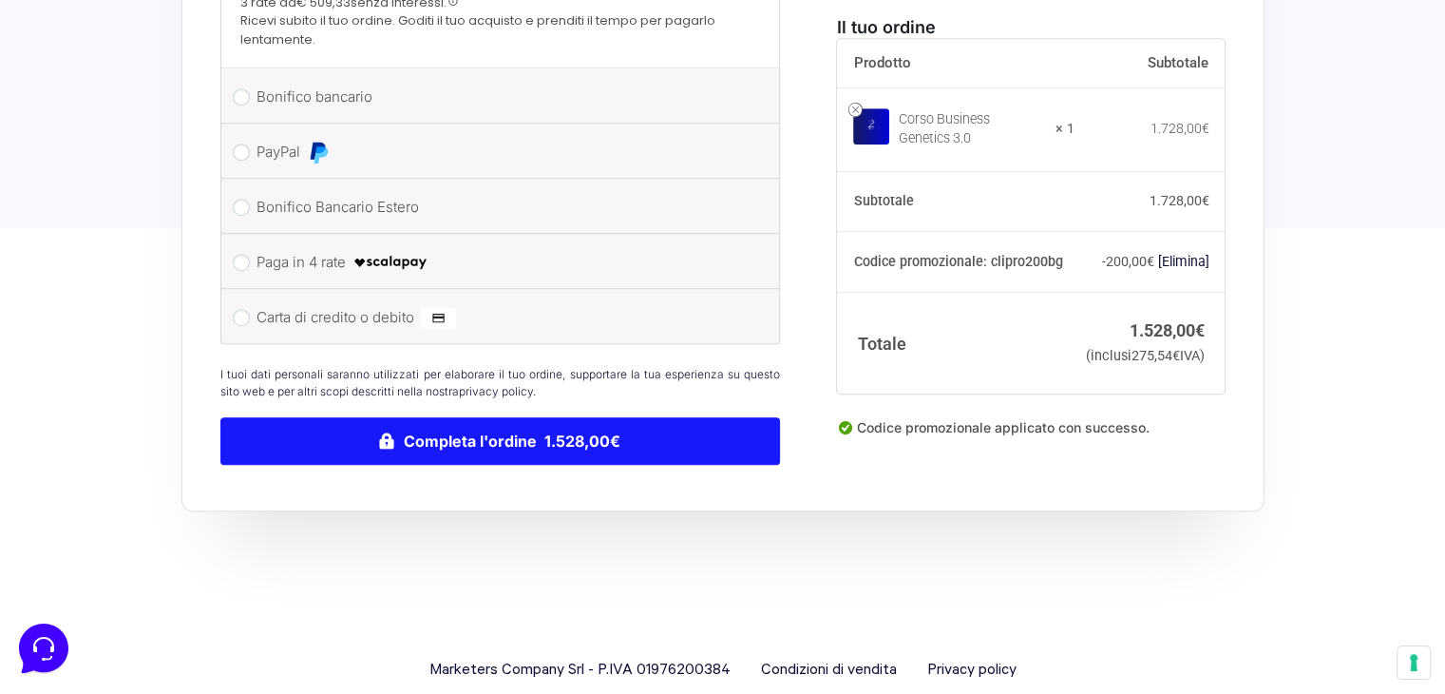
click at [534, 421] on button "Completa l'ordine 1.528,00€" at bounding box center [500, 441] width 561 height 48
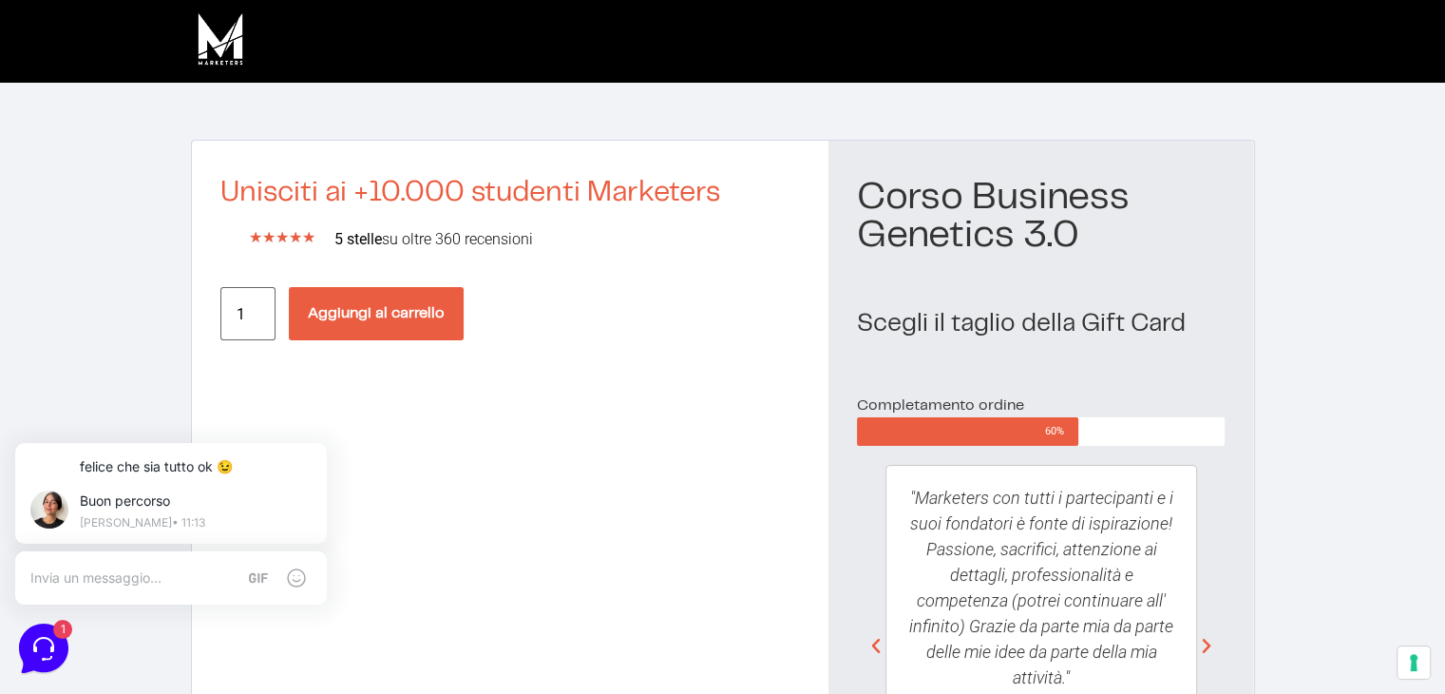
click at [419, 305] on button "Aggiungi al carrello" at bounding box center [376, 313] width 175 height 53
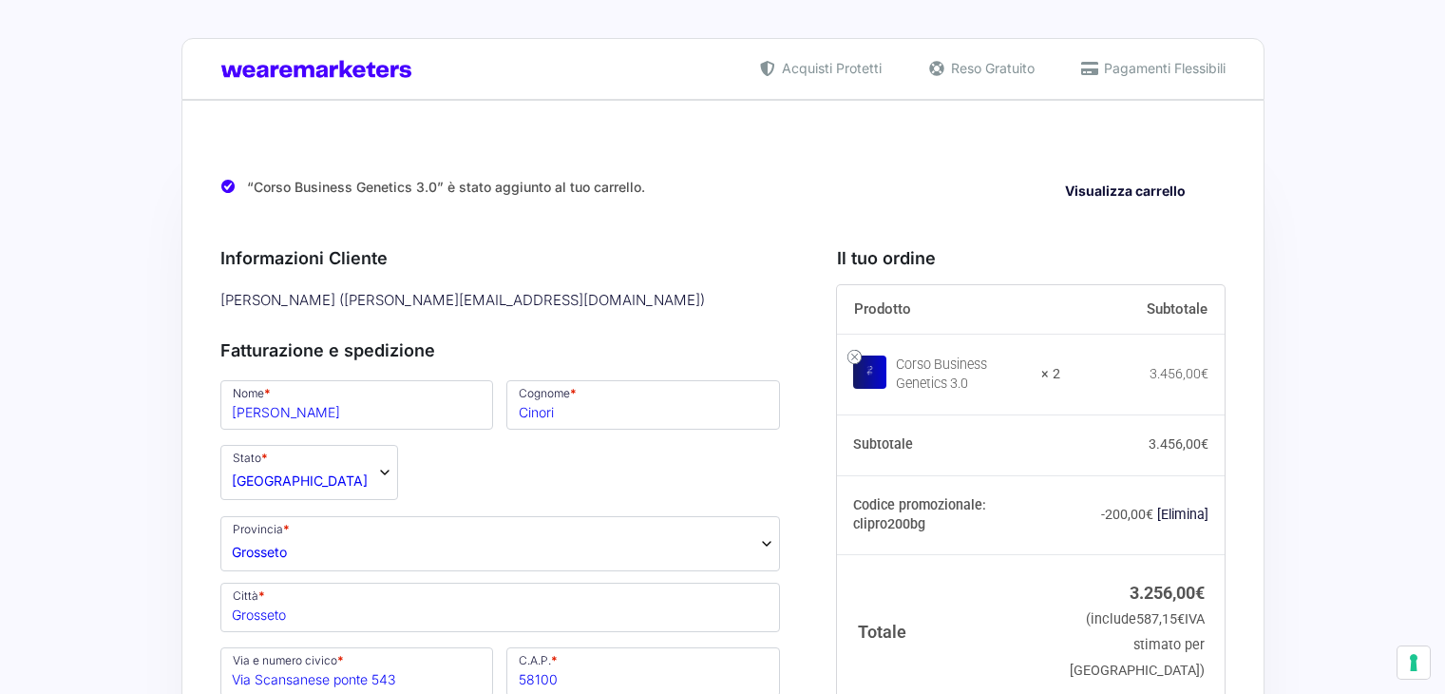
select select "GR"
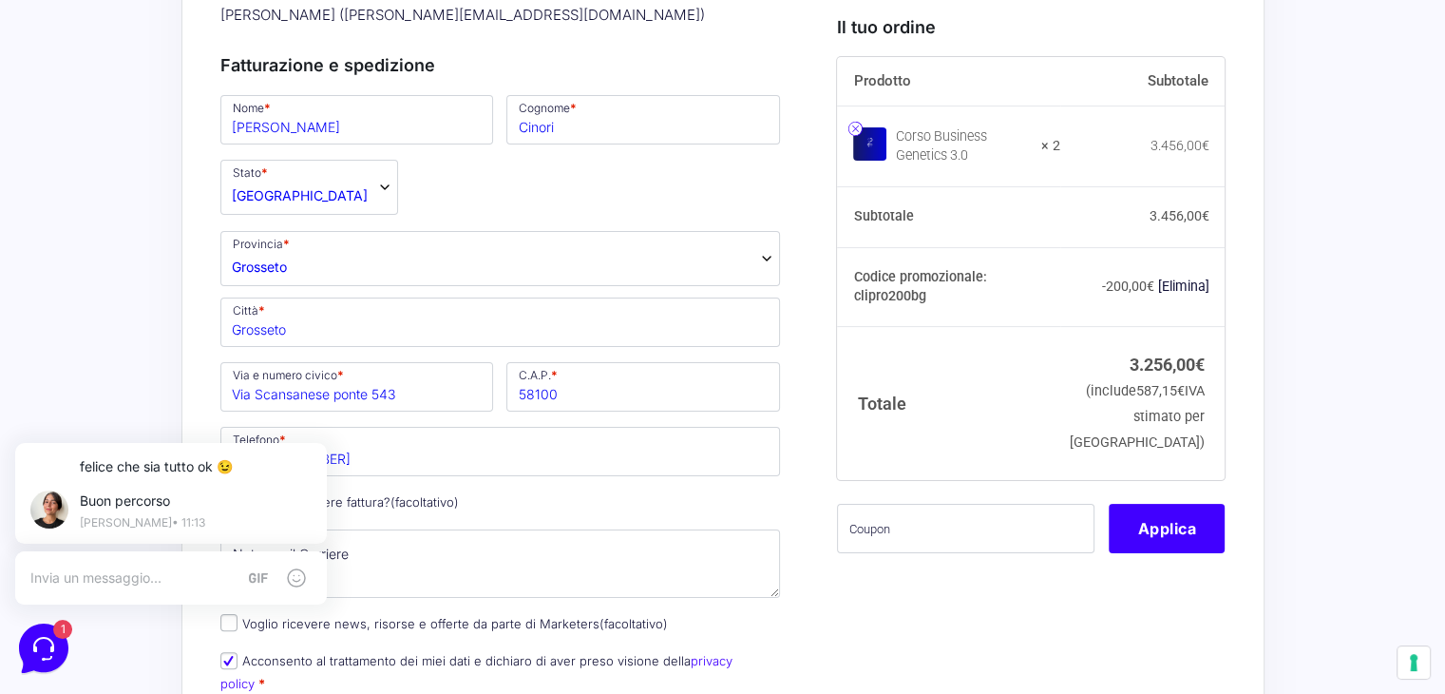
click at [855, 126] on link at bounding box center [855, 128] width 14 height 14
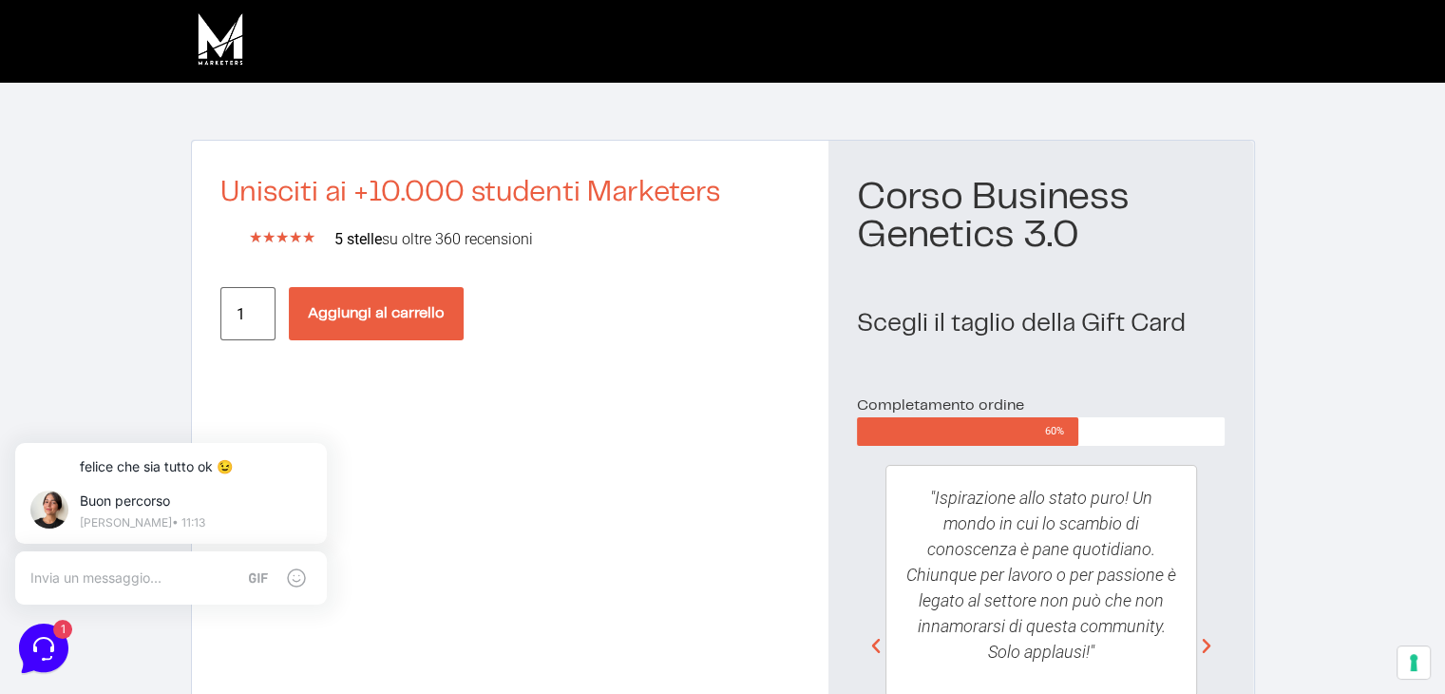
click at [423, 297] on button "Aggiungi al carrello" at bounding box center [376, 313] width 175 height 53
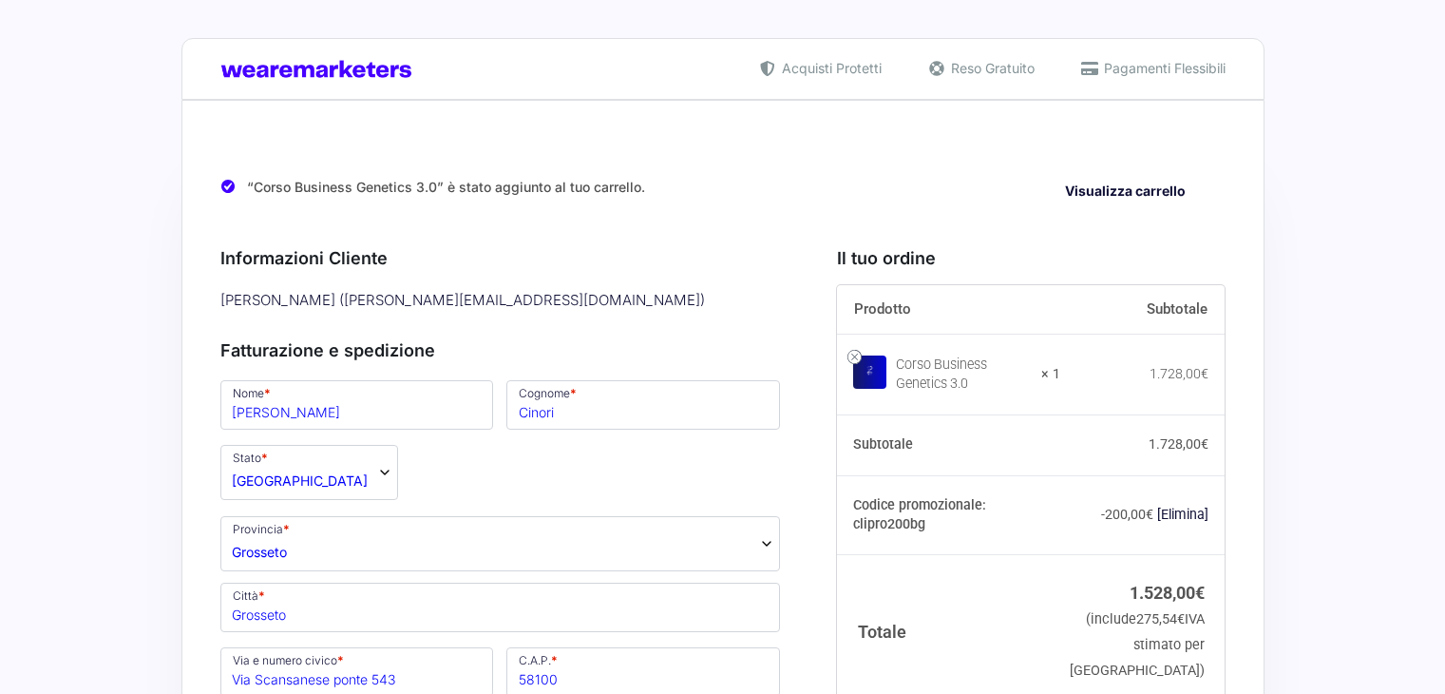
select select "GR"
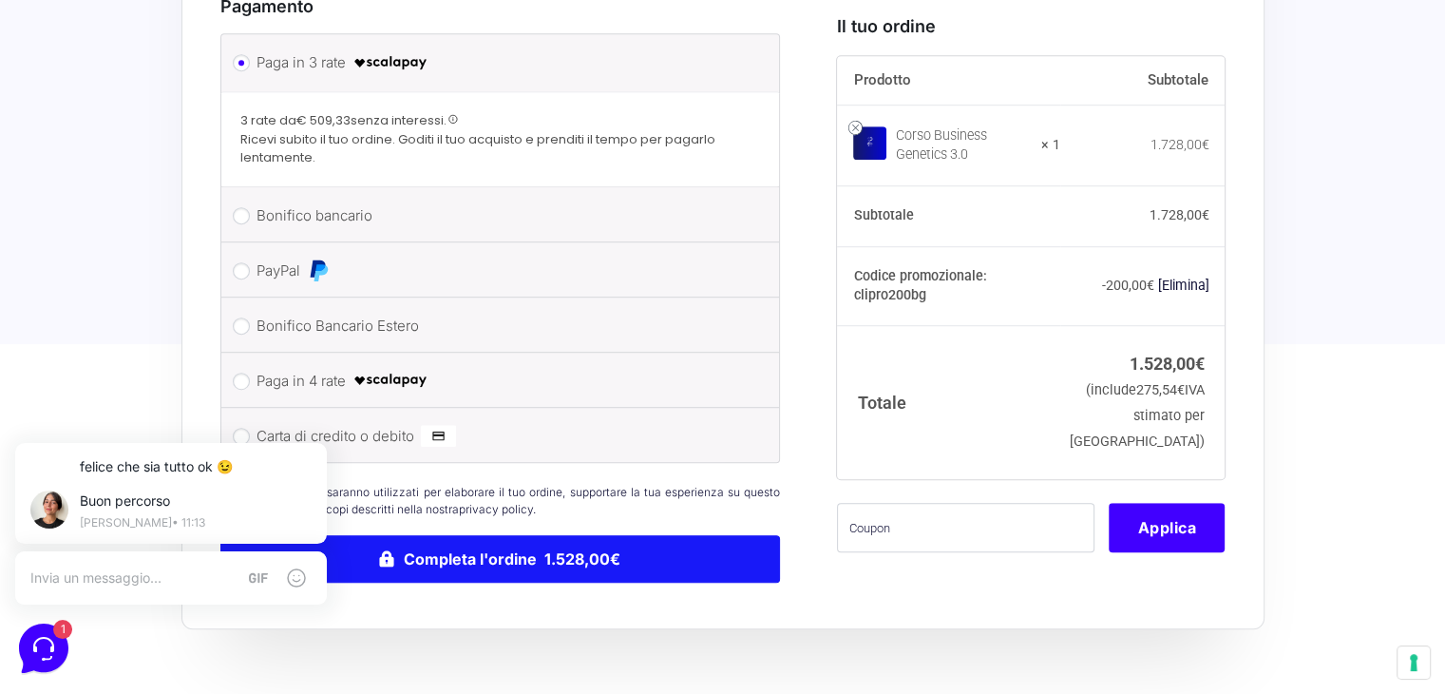
scroll to position [1235, 0]
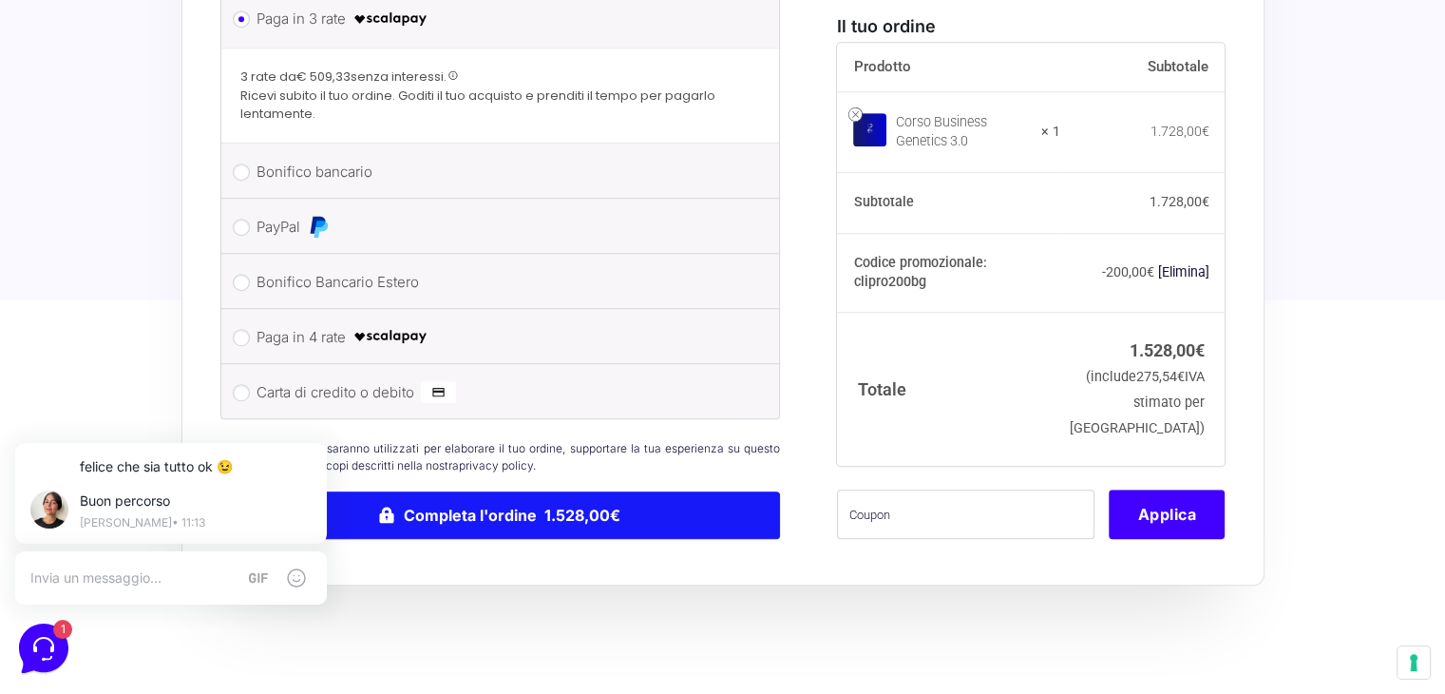
click at [611, 491] on button "Completa l'ordine 1.528,00€" at bounding box center [500, 515] width 561 height 48
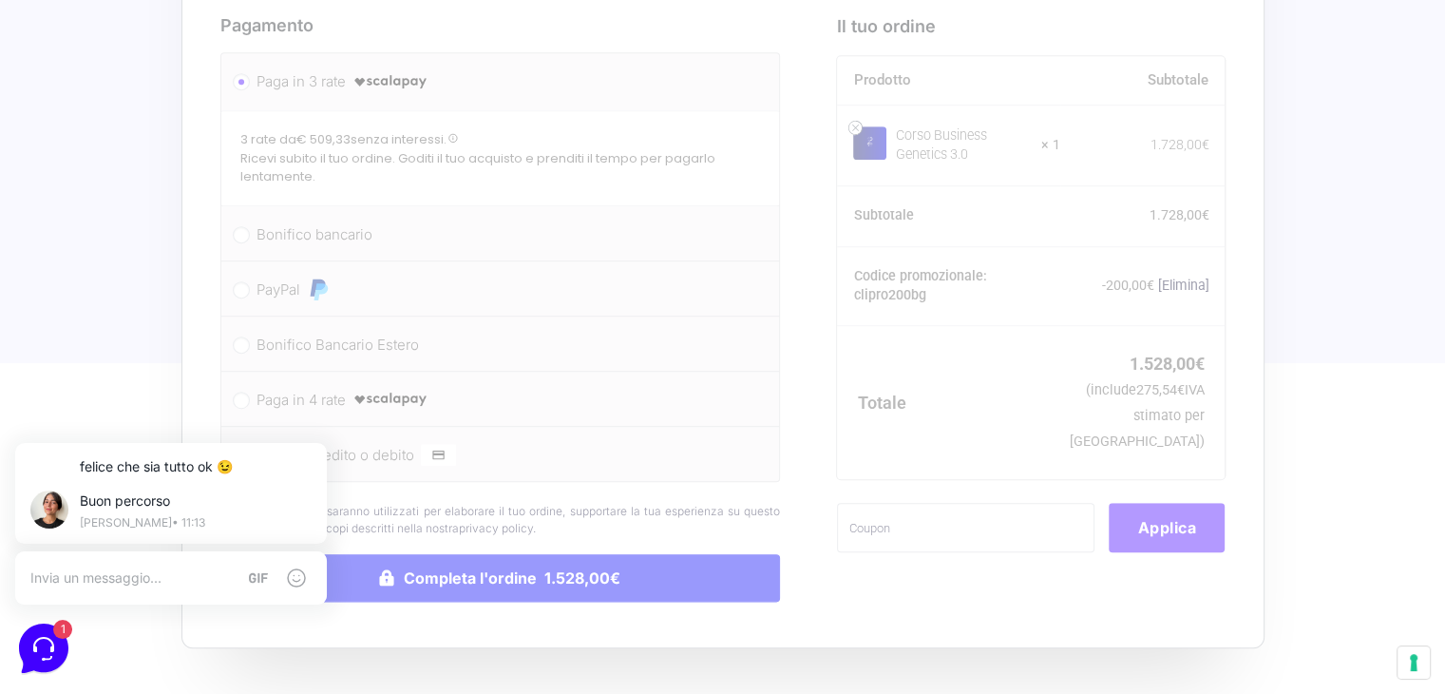
scroll to position [1140, 0]
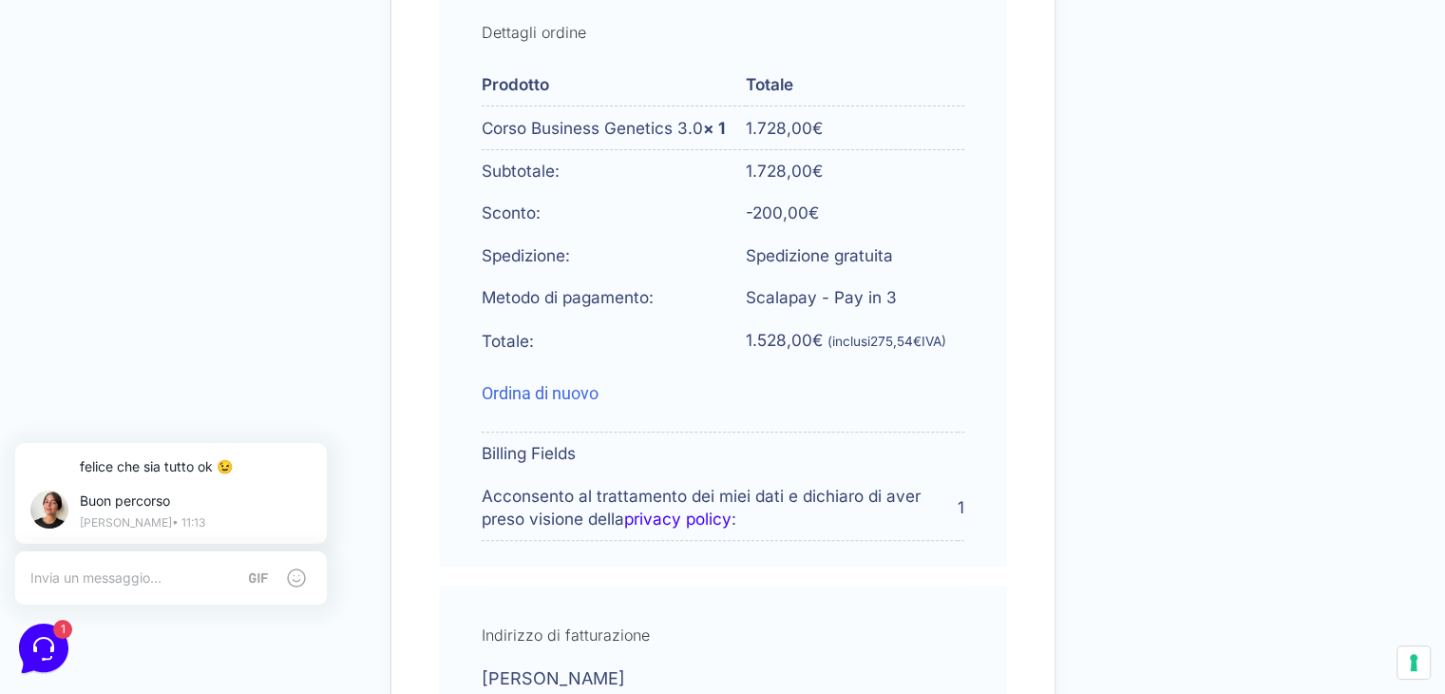
scroll to position [653, 0]
